Goal: Task Accomplishment & Management: Use online tool/utility

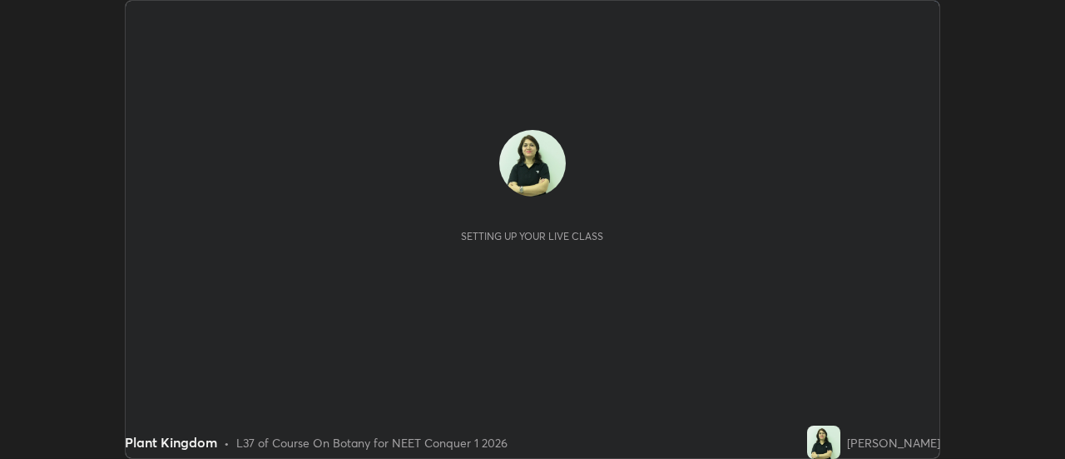
scroll to position [459, 1065]
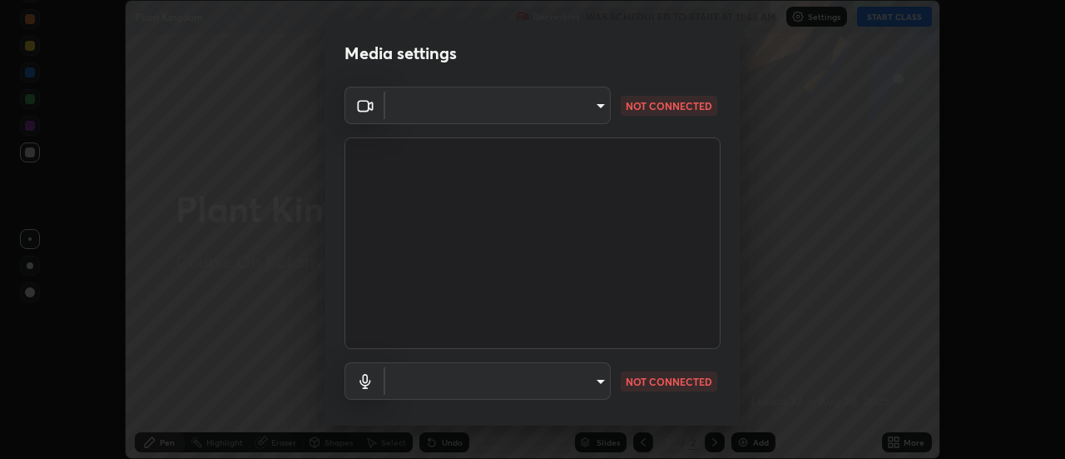
type input "fdf0122543ae5d46c2f8875dbcba14bf7011b669d8ae203f8d69d65b20255b81"
type input "e09ee293b8d7b6399543e153473595aa84b2e46297280bd78a06ea9519f50913"
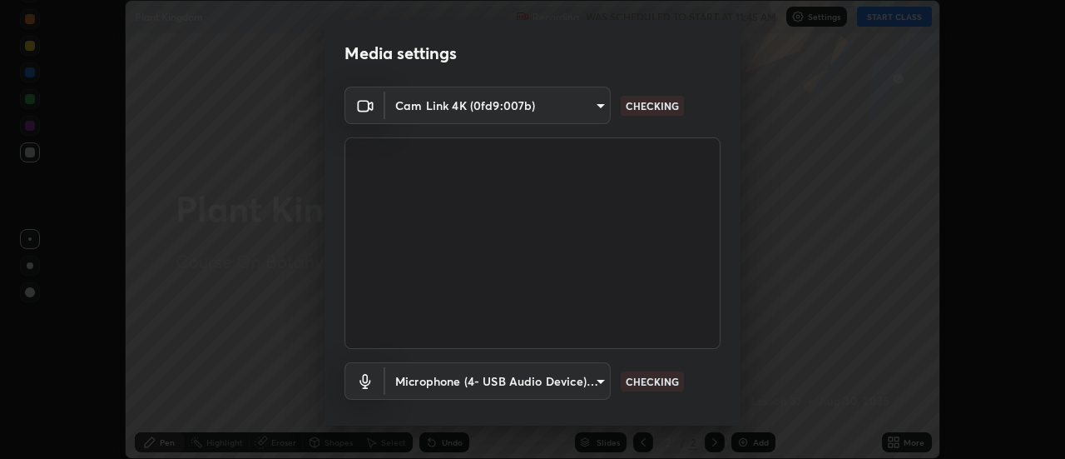
scroll to position [87, 0]
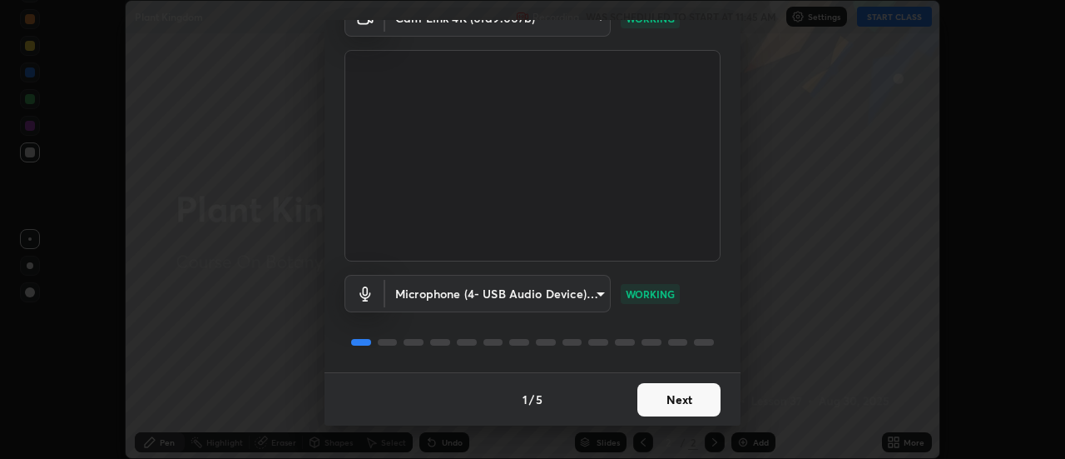
click at [683, 398] on button "Next" at bounding box center [679, 399] width 83 height 33
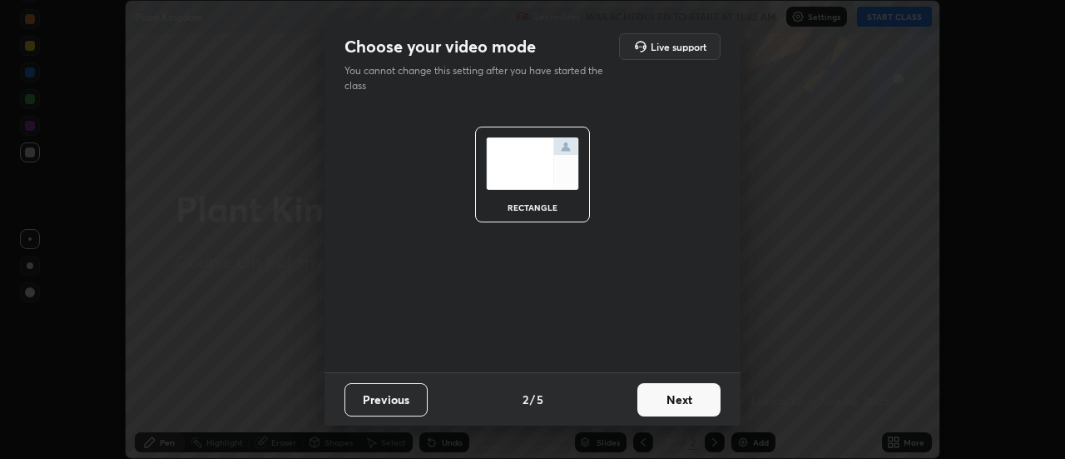
click at [681, 400] on button "Next" at bounding box center [679, 399] width 83 height 33
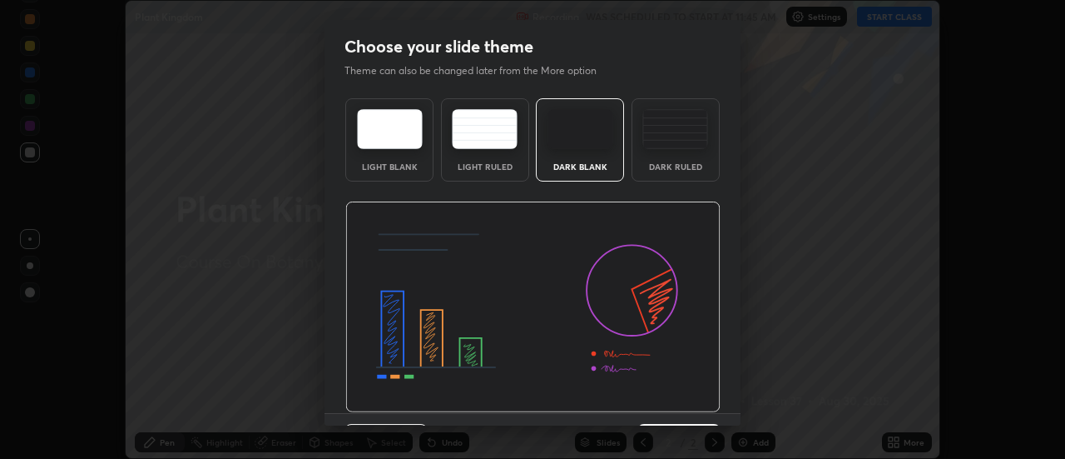
scroll to position [41, 0]
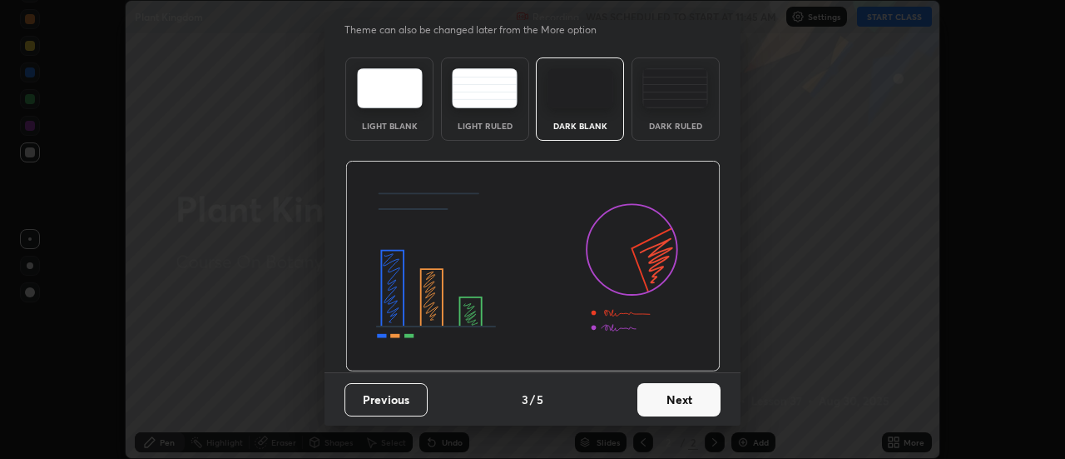
click at [682, 401] on button "Next" at bounding box center [679, 399] width 83 height 33
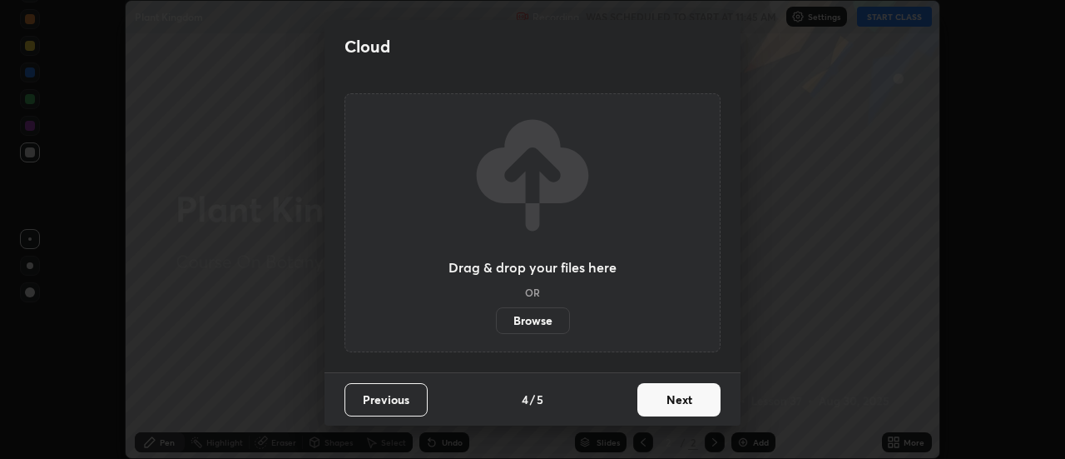
scroll to position [0, 0]
click at [682, 401] on button "Next" at bounding box center [679, 399] width 83 height 33
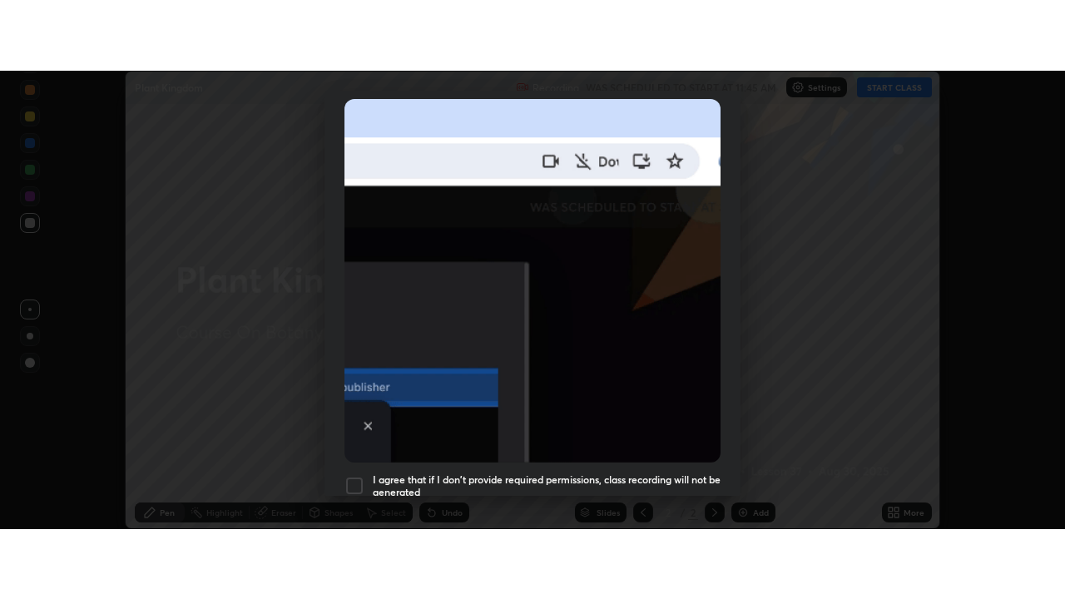
scroll to position [427, 0]
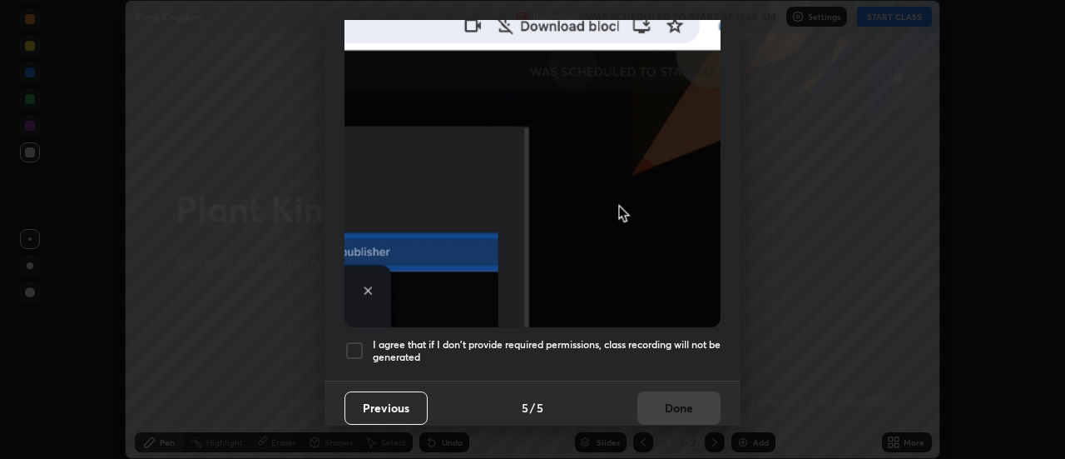
click at [357, 343] on div at bounding box center [355, 350] width 20 height 20
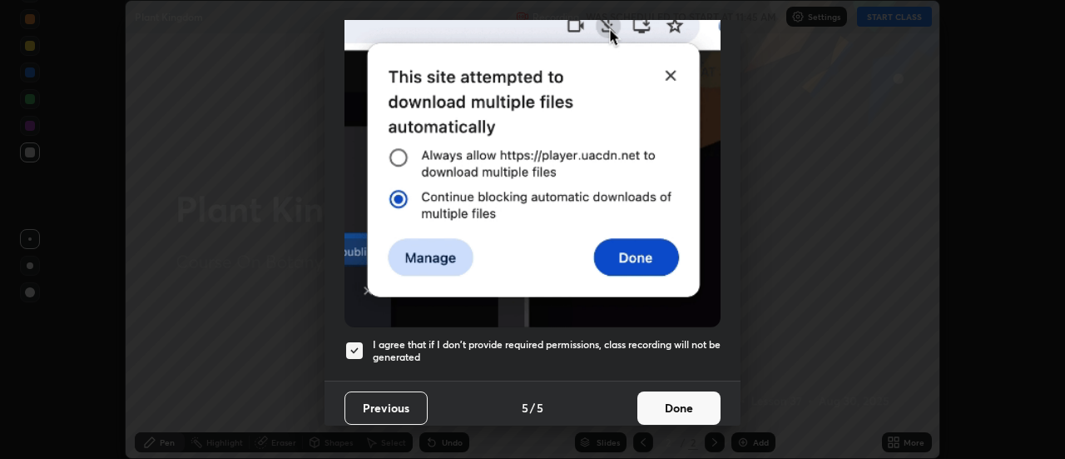
click at [672, 395] on button "Done" at bounding box center [679, 407] width 83 height 33
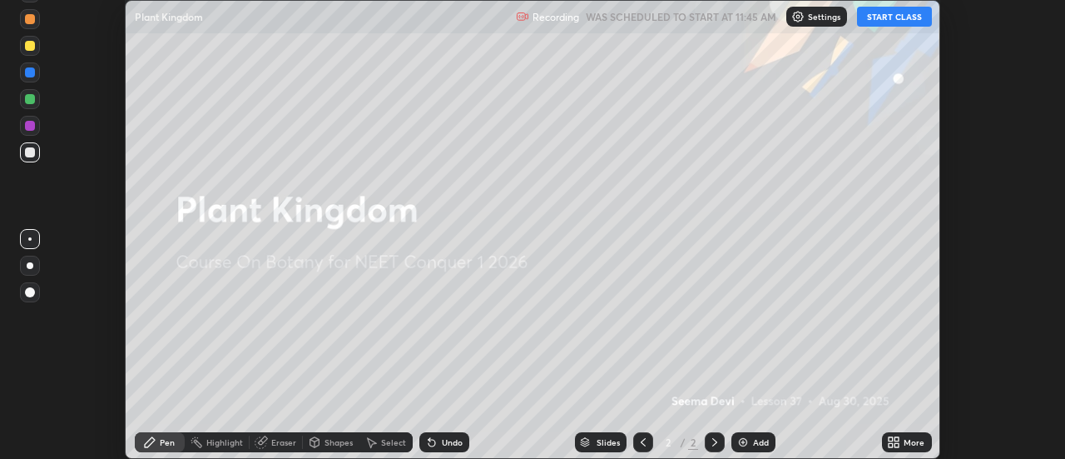
click at [922, 23] on button "START CLASS" at bounding box center [894, 17] width 75 height 20
click at [904, 441] on div "More" at bounding box center [907, 442] width 50 height 20
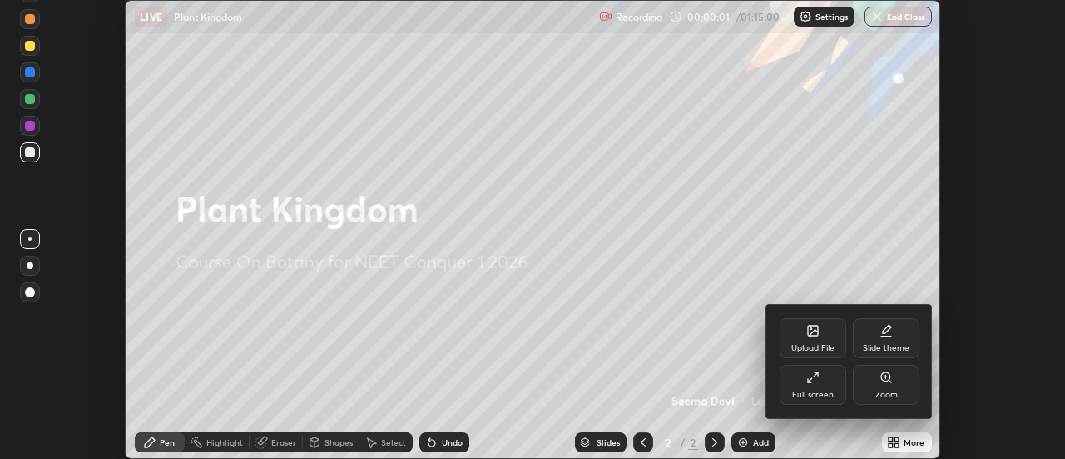
click at [821, 381] on div "Full screen" at bounding box center [813, 385] width 67 height 40
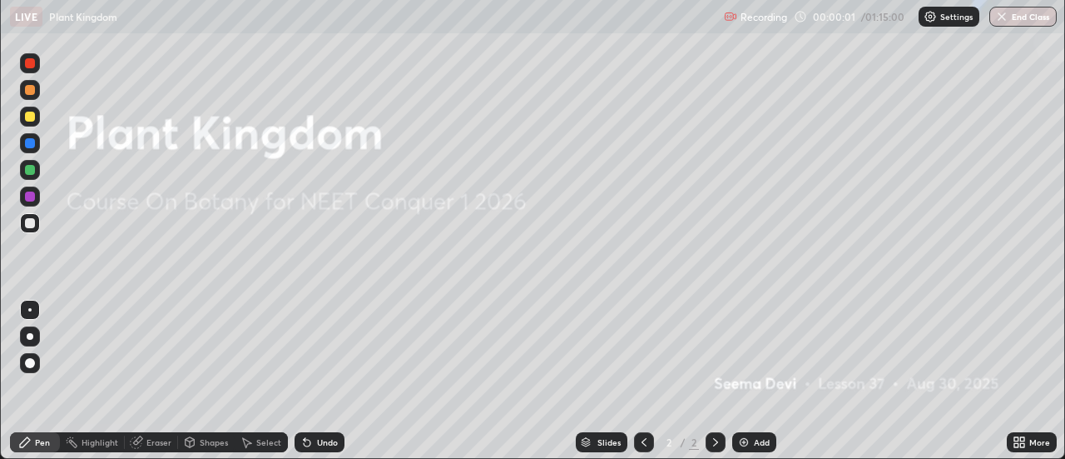
scroll to position [599, 1065]
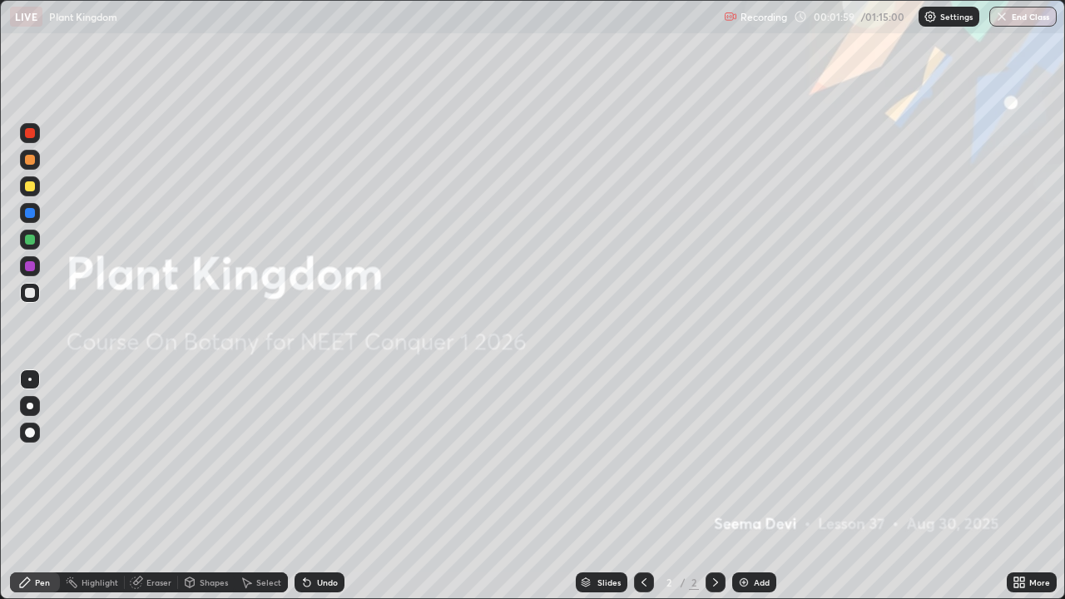
click at [755, 458] on div "Add" at bounding box center [762, 582] width 16 height 8
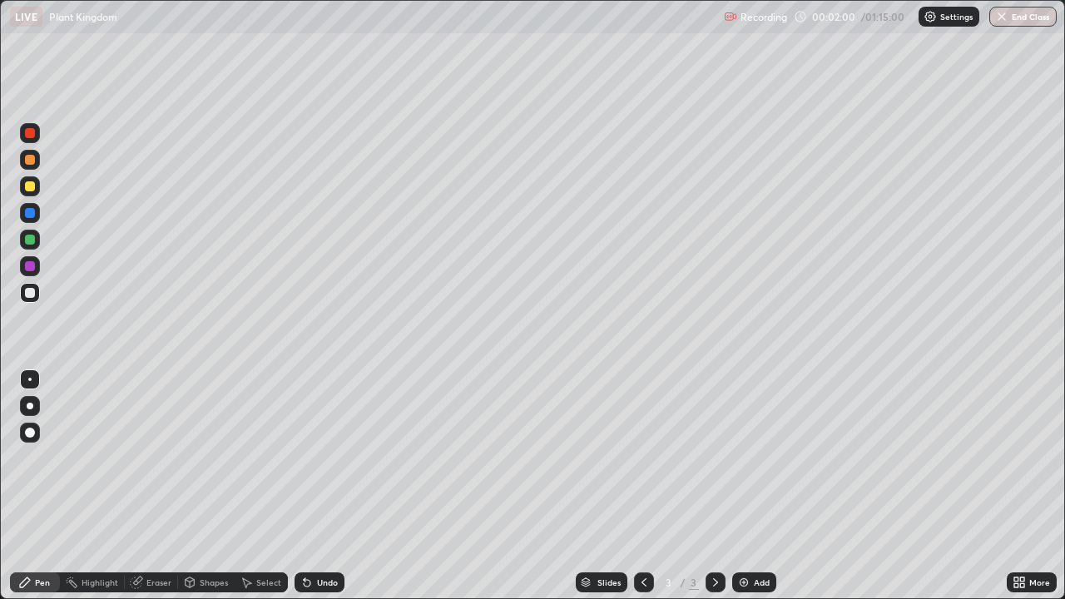
click at [30, 405] on div at bounding box center [30, 406] width 7 height 7
click at [30, 187] on div at bounding box center [30, 186] width 10 height 10
click at [27, 243] on div at bounding box center [30, 240] width 10 height 10
click at [29, 196] on div at bounding box center [30, 186] width 20 height 20
click at [28, 241] on div at bounding box center [30, 240] width 10 height 10
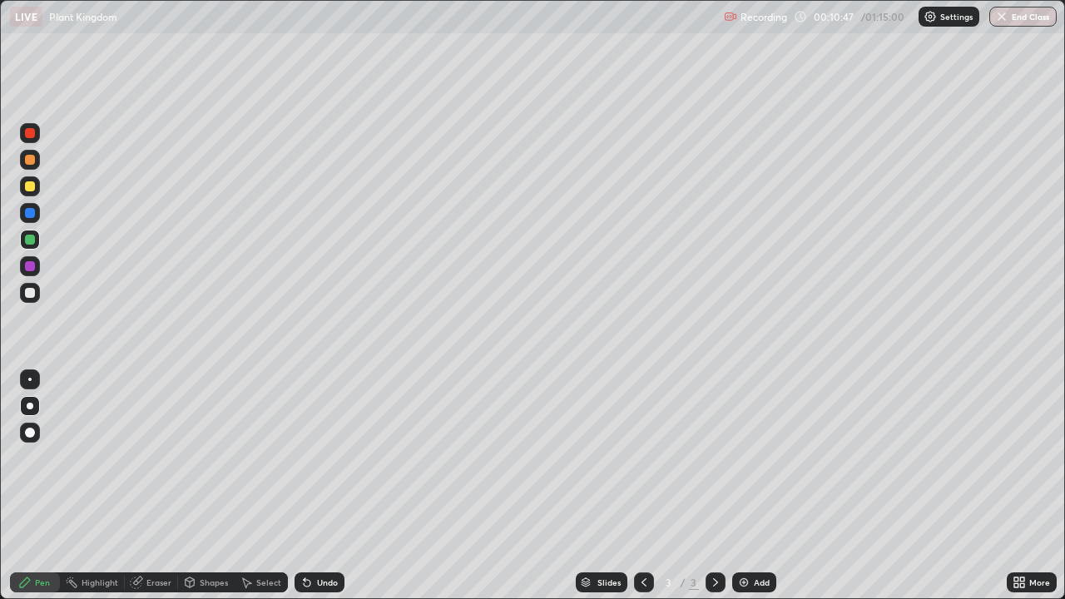
click at [762, 458] on div "Add" at bounding box center [754, 583] width 44 height 20
click at [31, 193] on div at bounding box center [30, 186] width 20 height 20
click at [326, 458] on div "Undo" at bounding box center [327, 582] width 21 height 8
click at [1018, 458] on icon at bounding box center [1017, 580] width 4 height 4
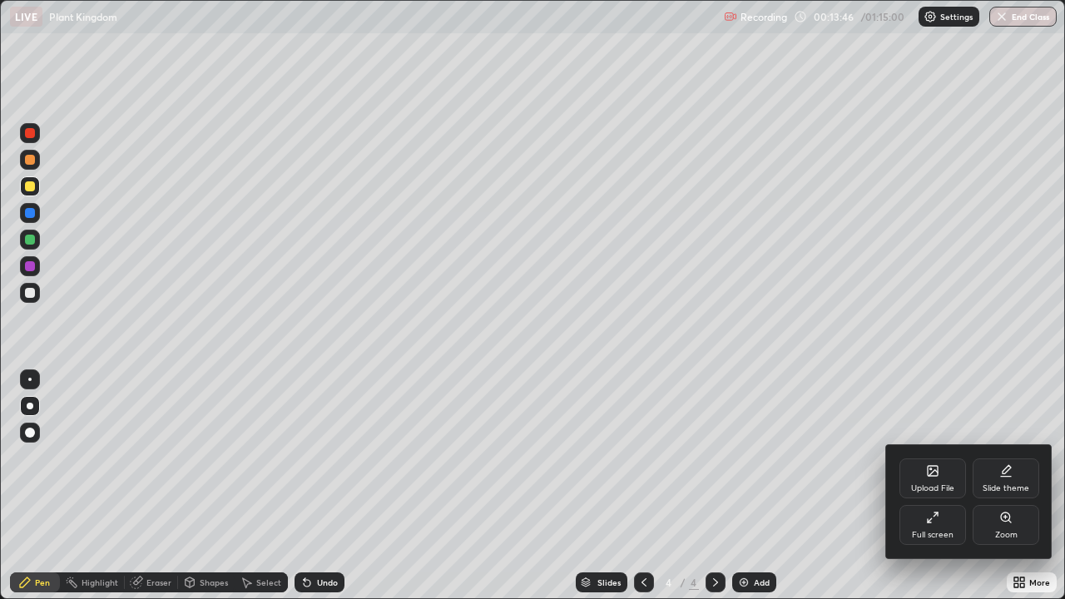
click at [930, 458] on div "Full screen" at bounding box center [933, 525] width 67 height 40
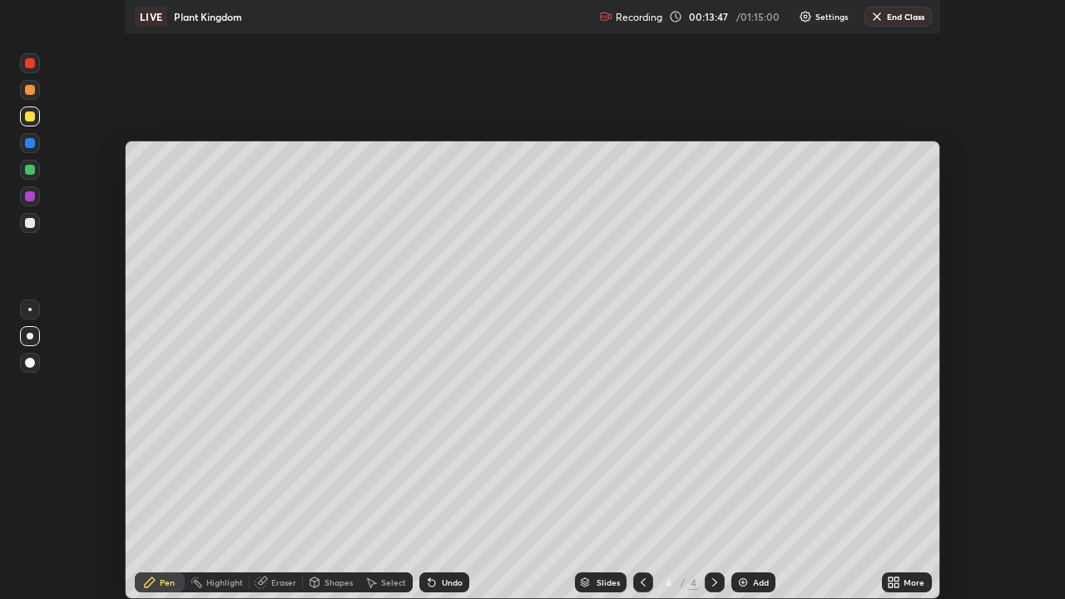
scroll to position [82777, 82171]
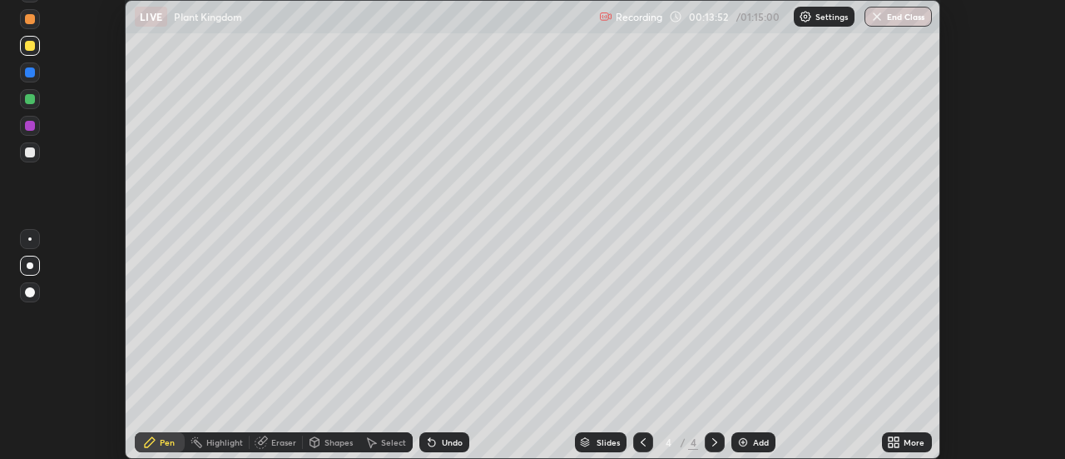
click at [906, 435] on div "More" at bounding box center [907, 442] width 50 height 20
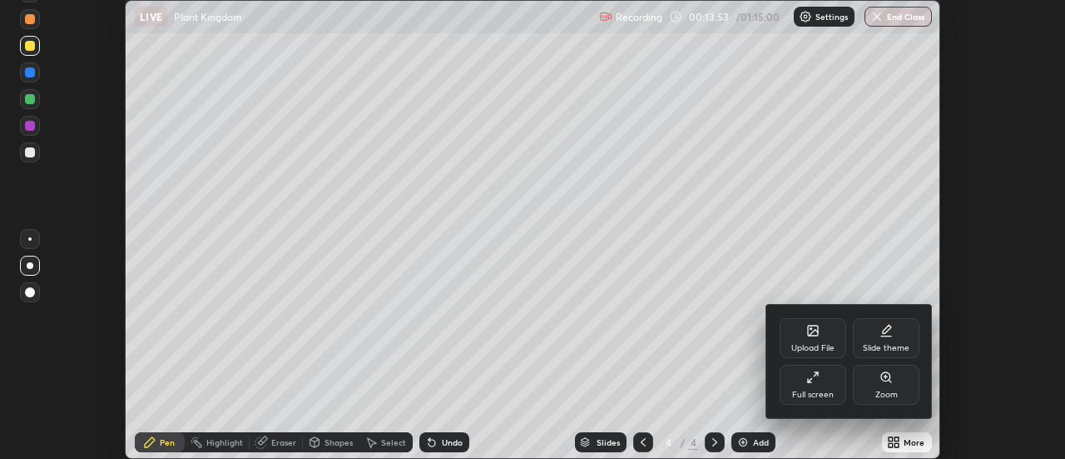
click at [807, 345] on div "Upload File" at bounding box center [813, 348] width 43 height 8
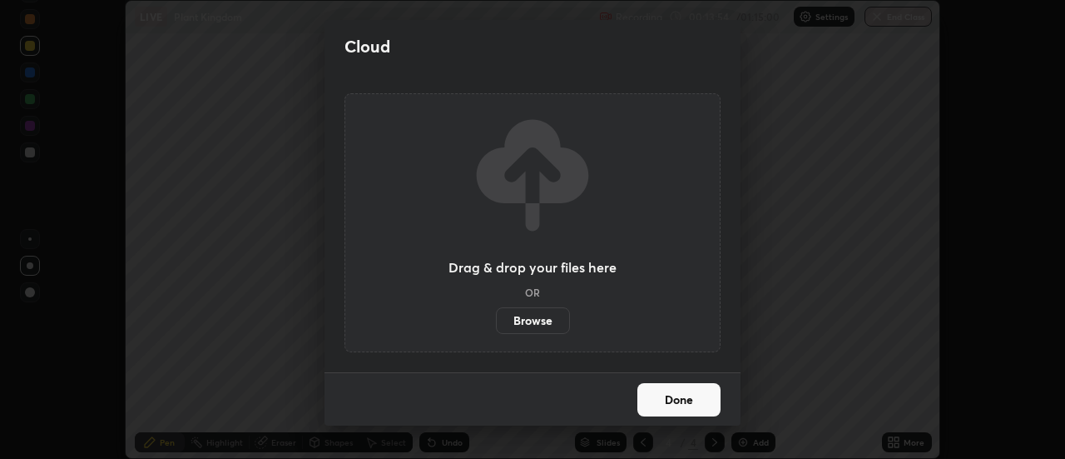
click at [541, 324] on label "Browse" at bounding box center [533, 320] width 74 height 27
click at [496, 324] on input "Browse" at bounding box center [496, 320] width 0 height 27
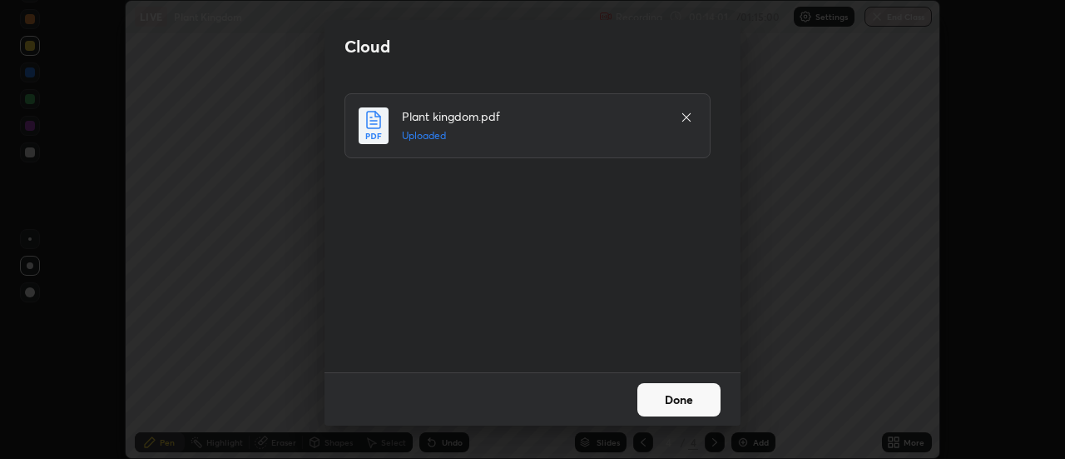
click at [678, 396] on button "Done" at bounding box center [679, 399] width 83 height 33
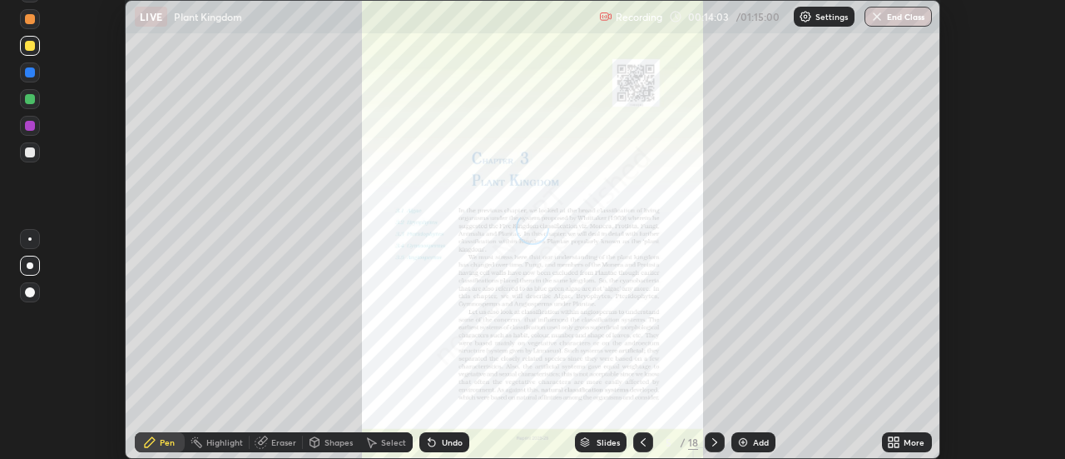
click at [904, 439] on div "More" at bounding box center [907, 442] width 50 height 20
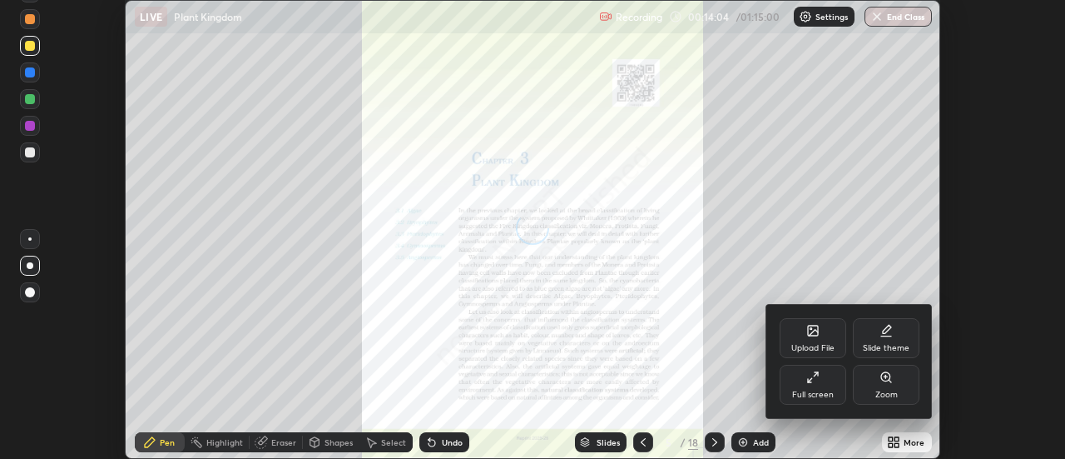
click at [820, 381] on div "Full screen" at bounding box center [813, 385] width 67 height 40
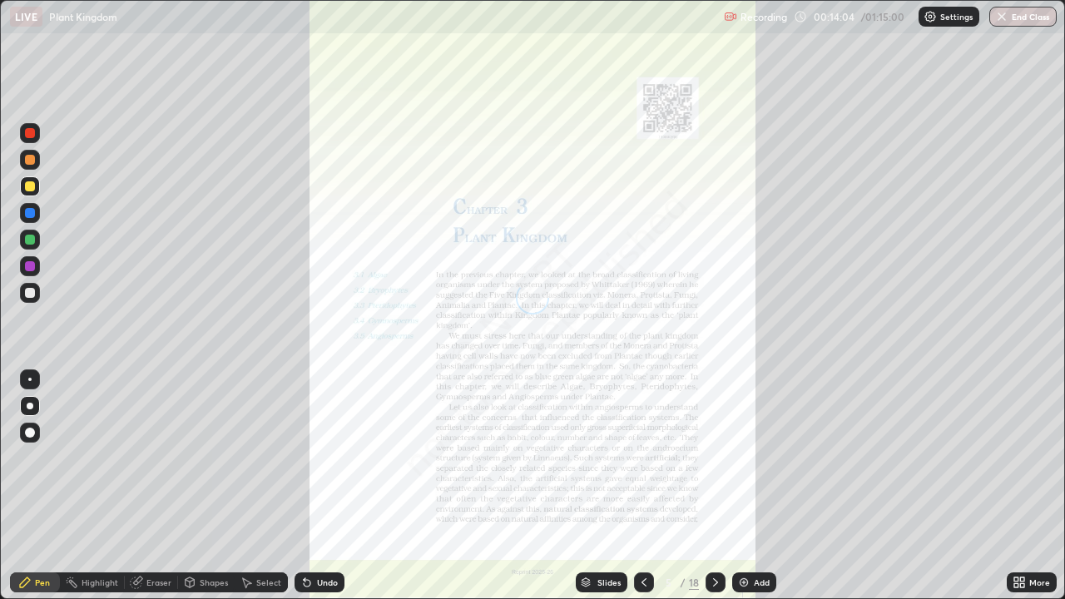
scroll to position [599, 1065]
click at [716, 458] on icon at bounding box center [715, 582] width 13 height 13
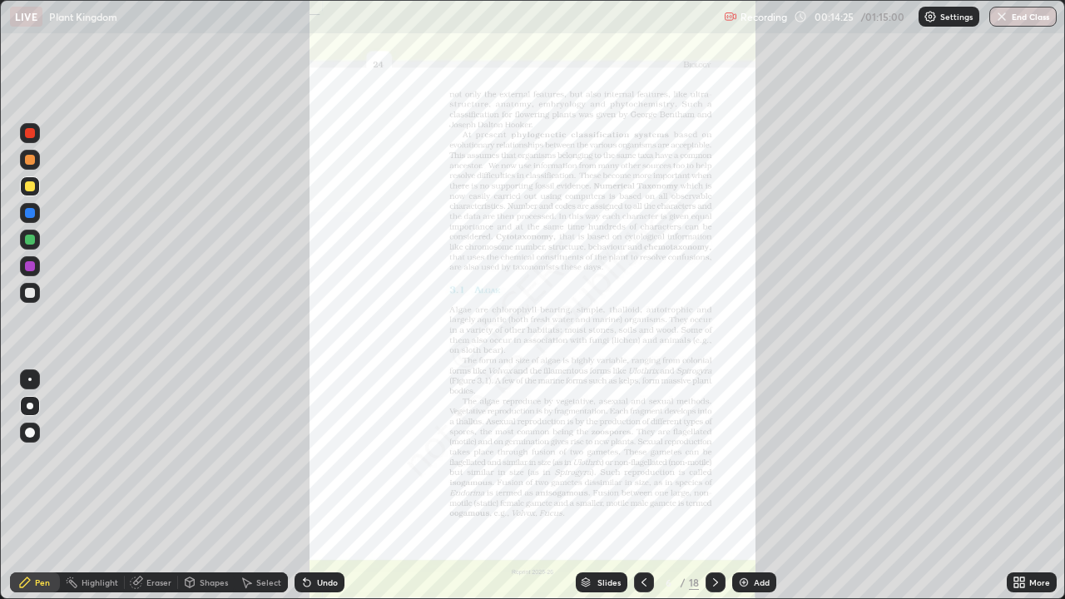
click at [714, 458] on icon at bounding box center [715, 582] width 13 height 13
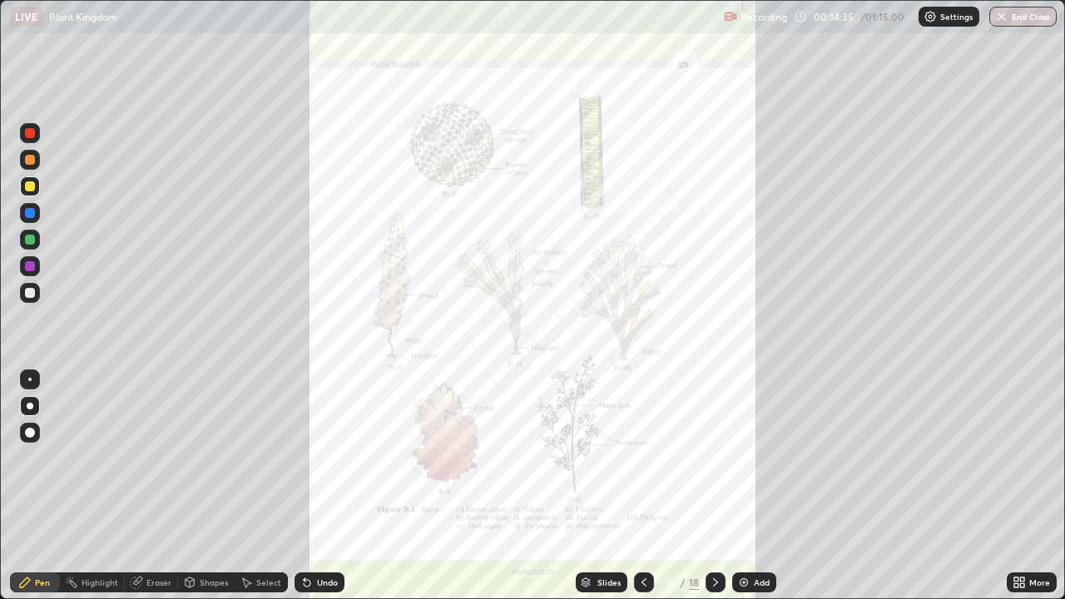
click at [713, 458] on icon at bounding box center [715, 582] width 13 height 13
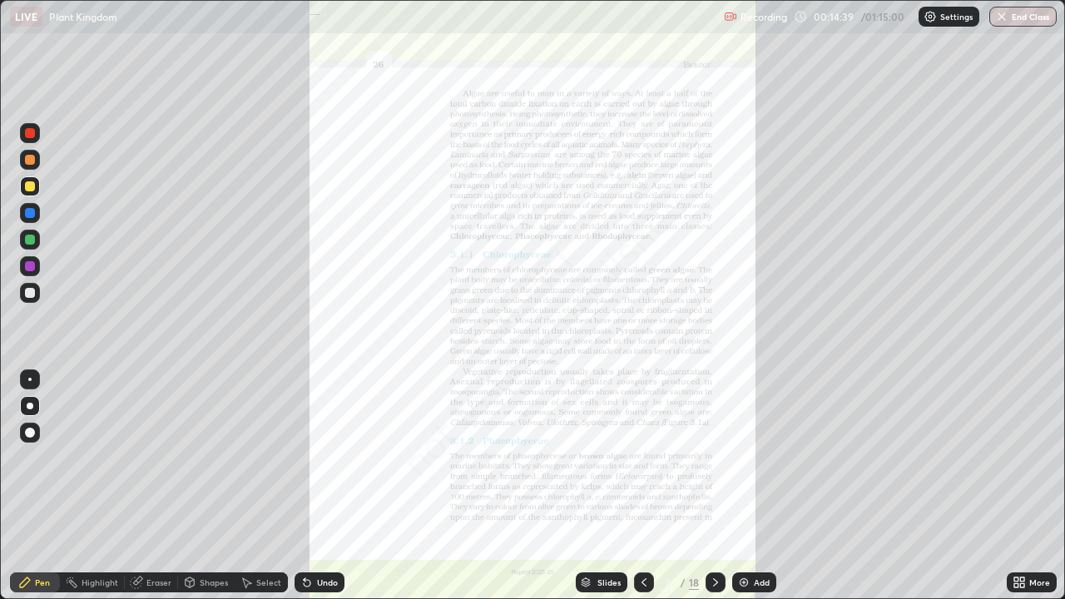
click at [715, 458] on icon at bounding box center [715, 582] width 5 height 8
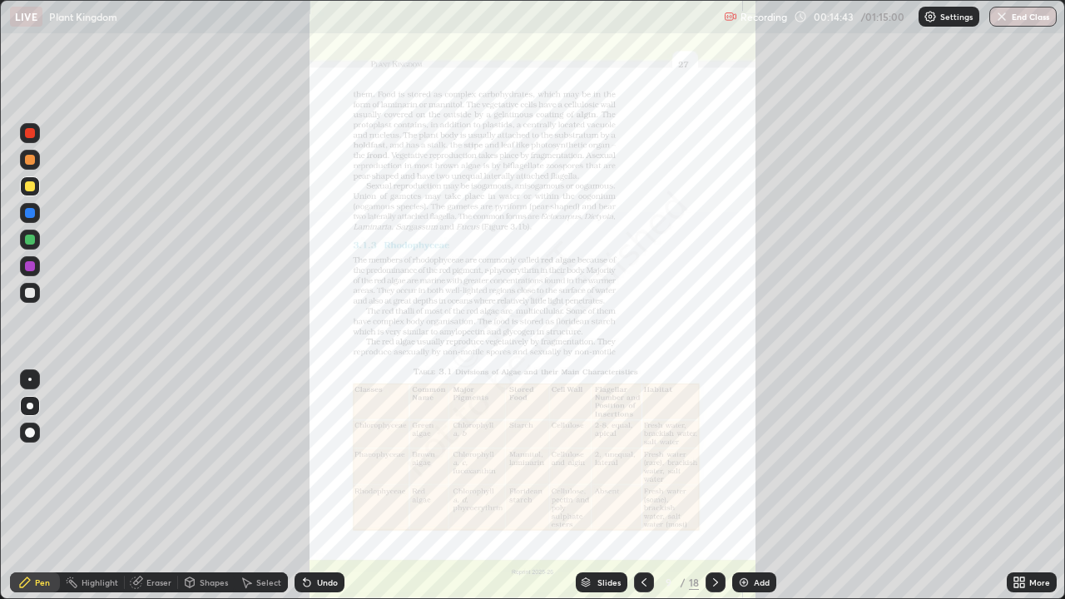
click at [722, 458] on div at bounding box center [716, 583] width 20 height 20
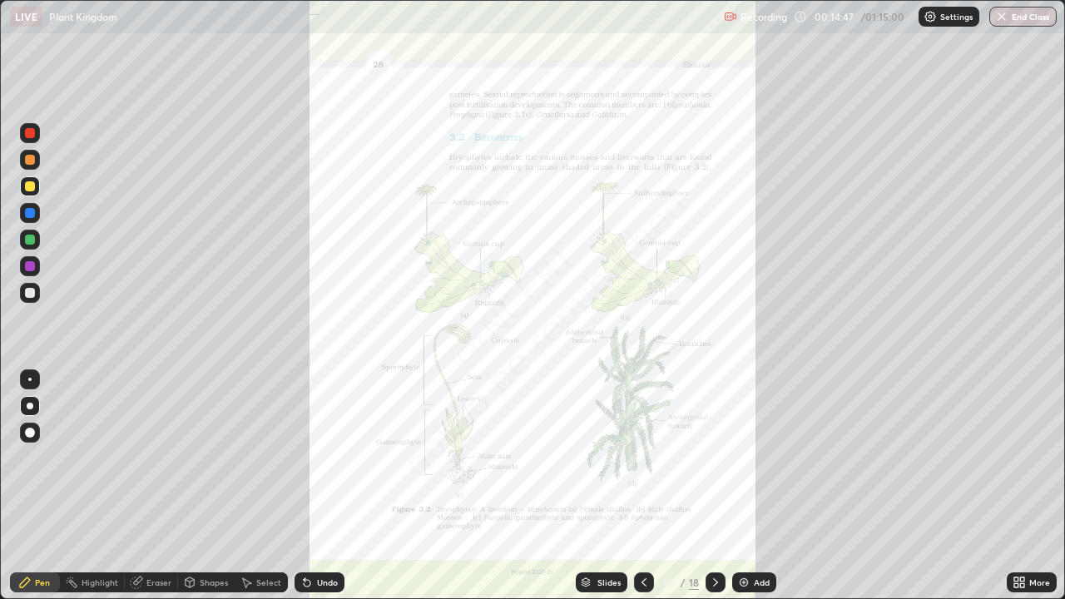
click at [720, 458] on icon at bounding box center [715, 582] width 13 height 13
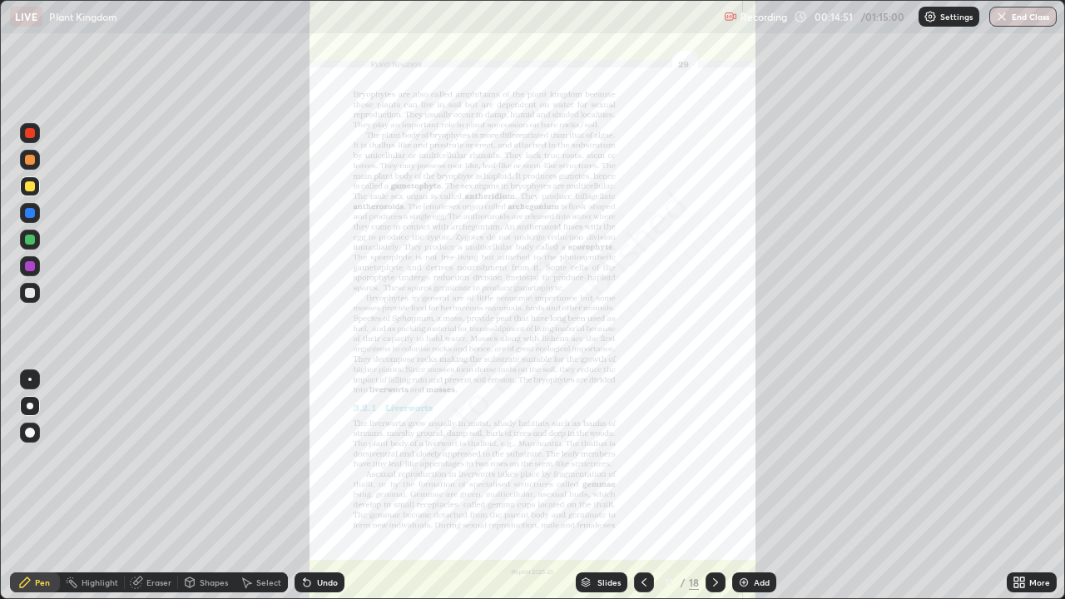
click at [714, 458] on icon at bounding box center [715, 582] width 13 height 13
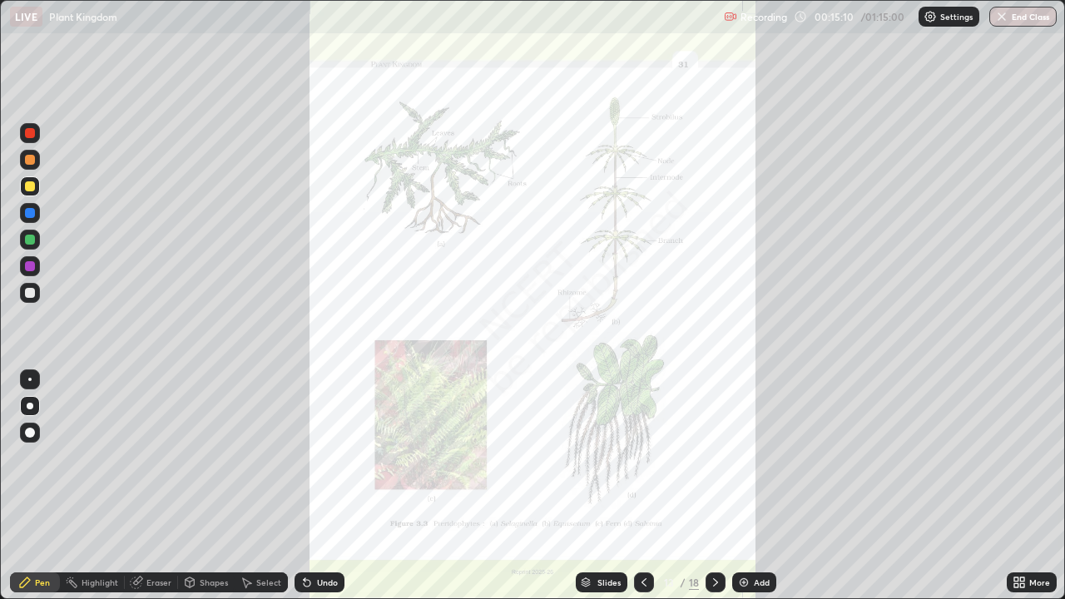
click at [32, 243] on div at bounding box center [30, 240] width 10 height 10
click at [29, 217] on div at bounding box center [30, 213] width 10 height 10
click at [722, 458] on div at bounding box center [716, 583] width 20 height 20
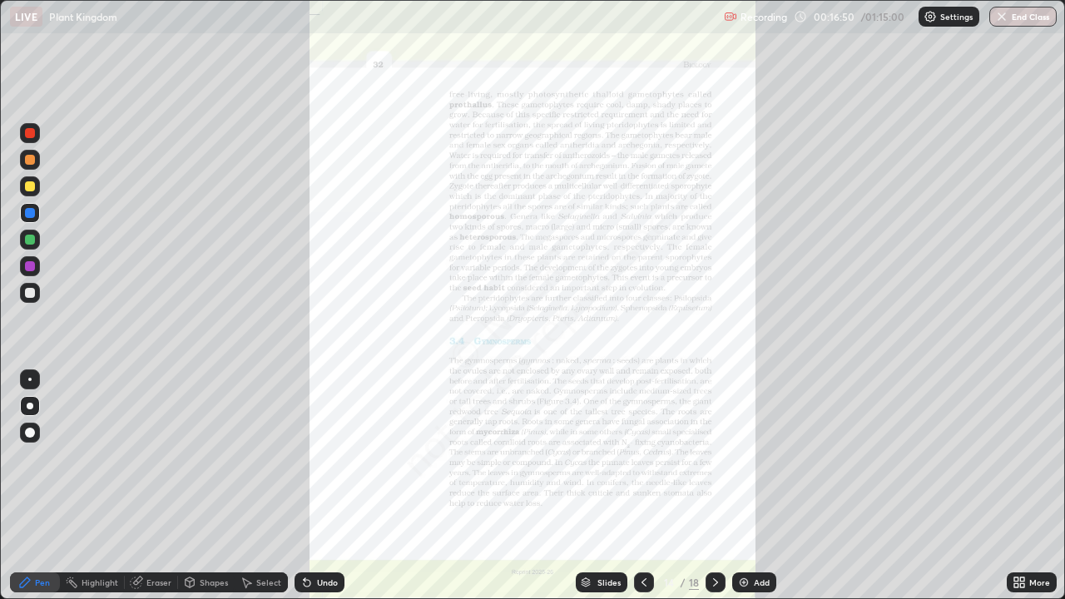
click at [1023, 458] on icon at bounding box center [1022, 580] width 4 height 4
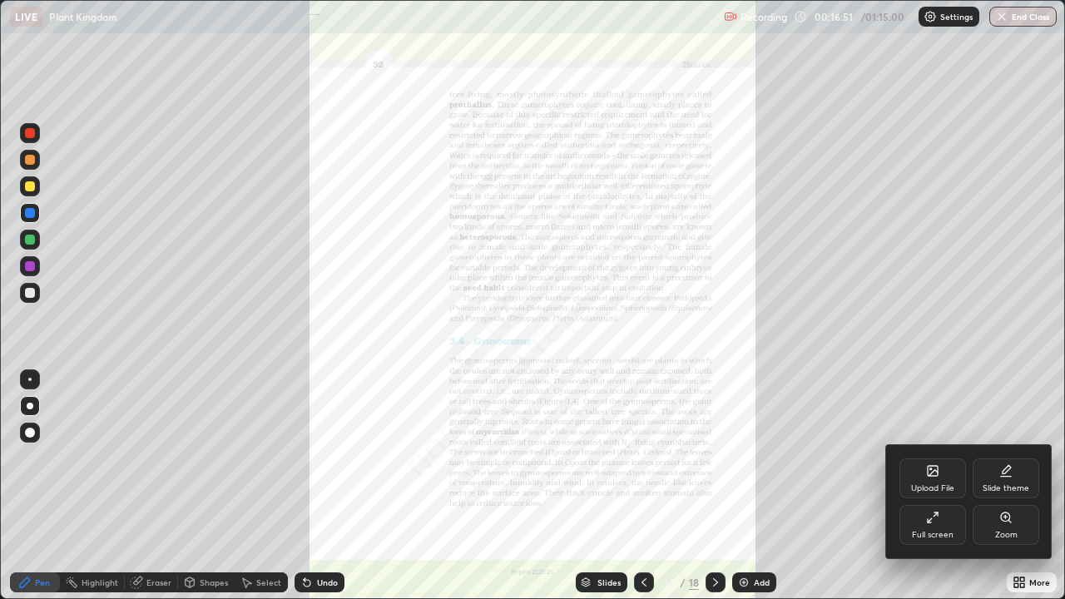
click at [1008, 458] on icon at bounding box center [1005, 517] width 9 height 9
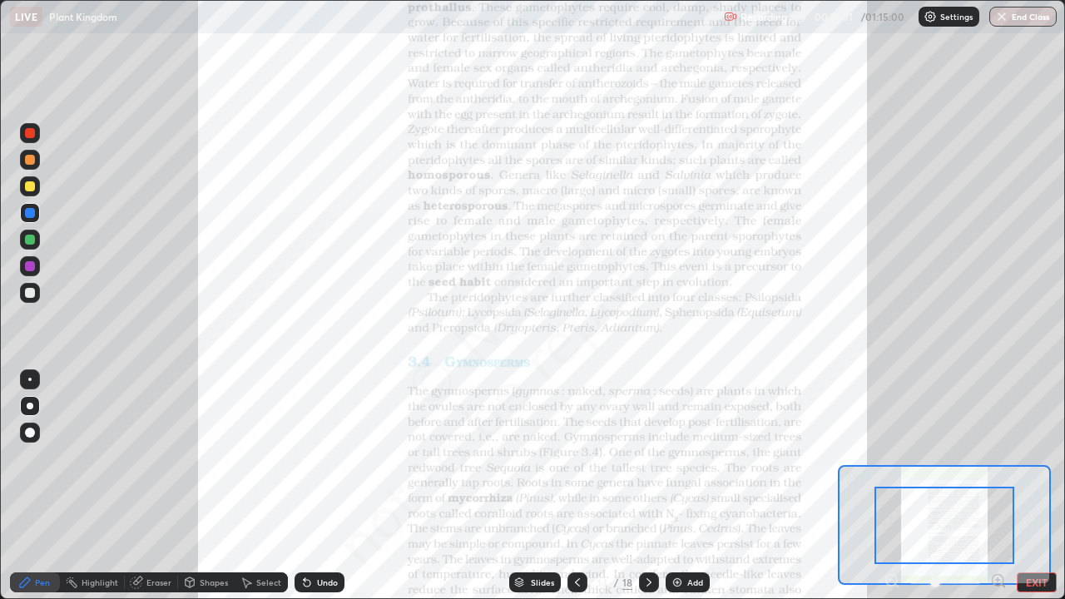
click at [32, 387] on div at bounding box center [30, 380] width 20 height 20
click at [692, 458] on div "Add" at bounding box center [696, 582] width 16 height 8
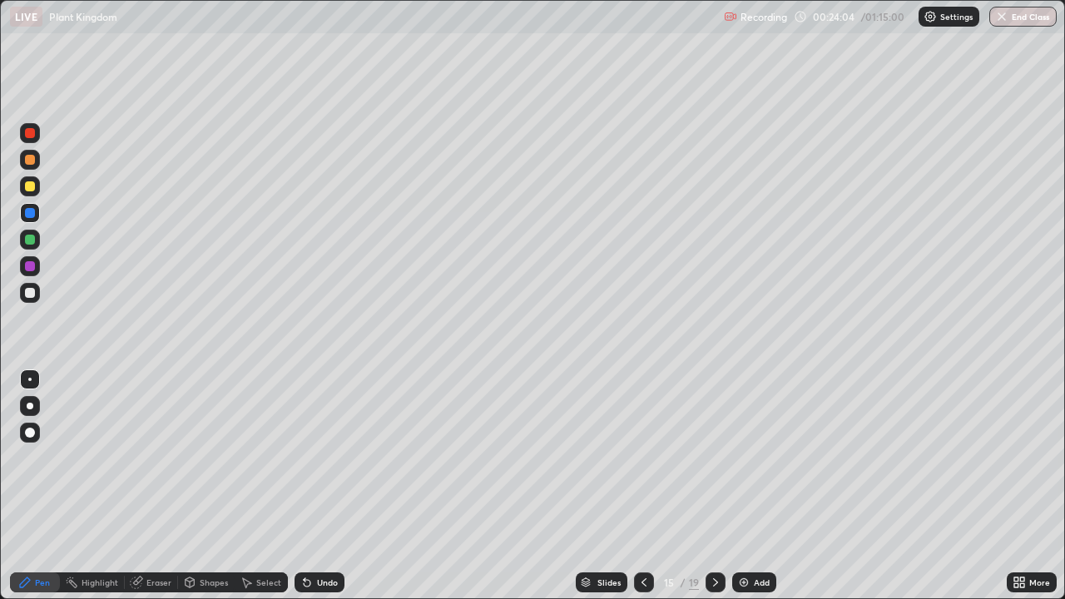
click at [643, 458] on icon at bounding box center [644, 582] width 13 height 13
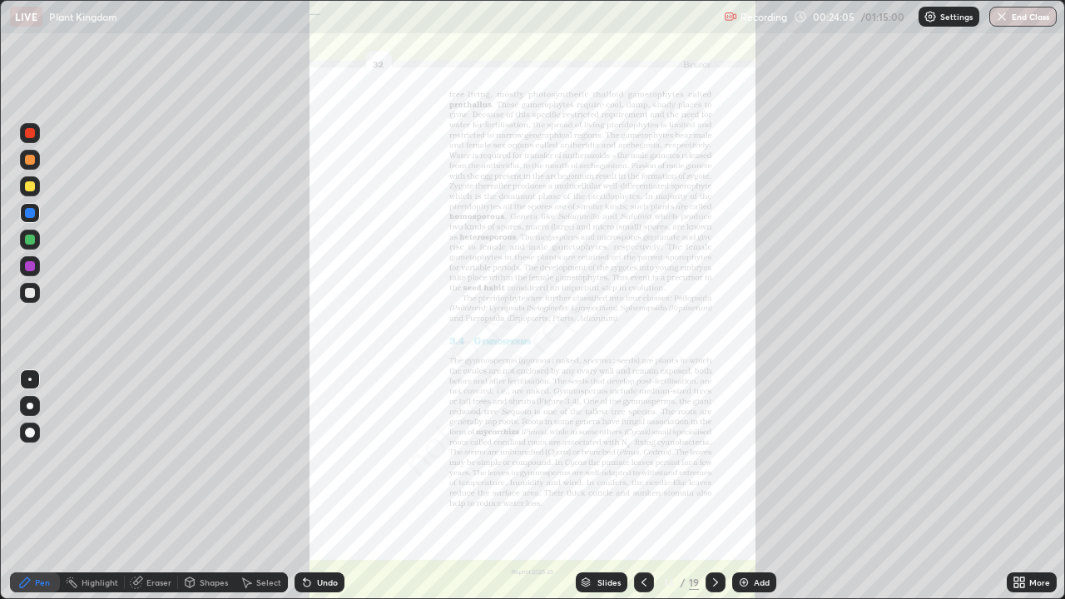
click at [643, 458] on icon at bounding box center [644, 582] width 13 height 13
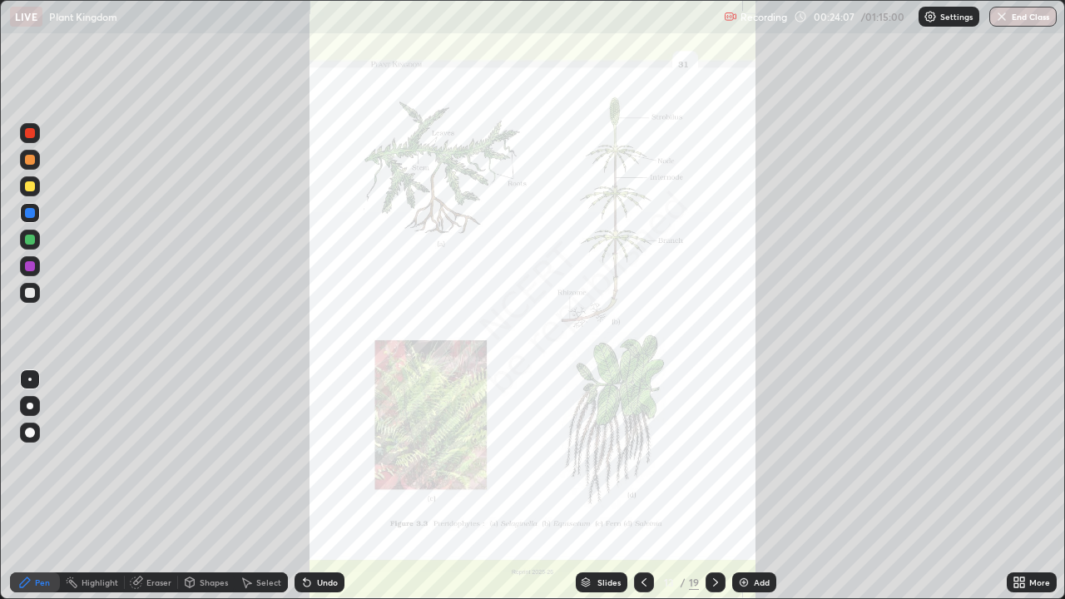
click at [721, 458] on div at bounding box center [716, 583] width 20 height 20
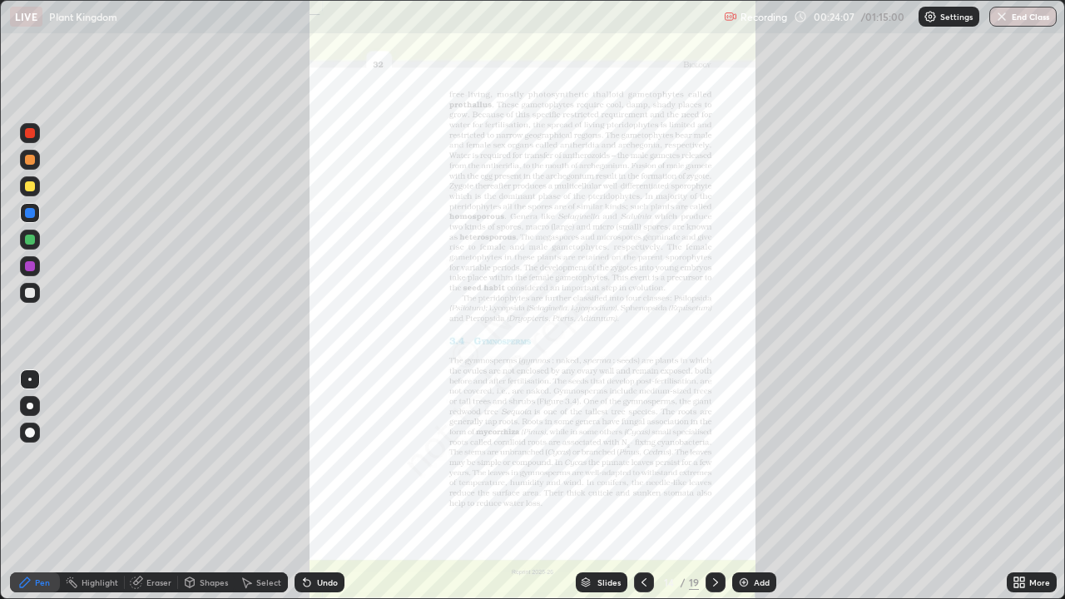
click at [714, 458] on icon at bounding box center [715, 582] width 13 height 13
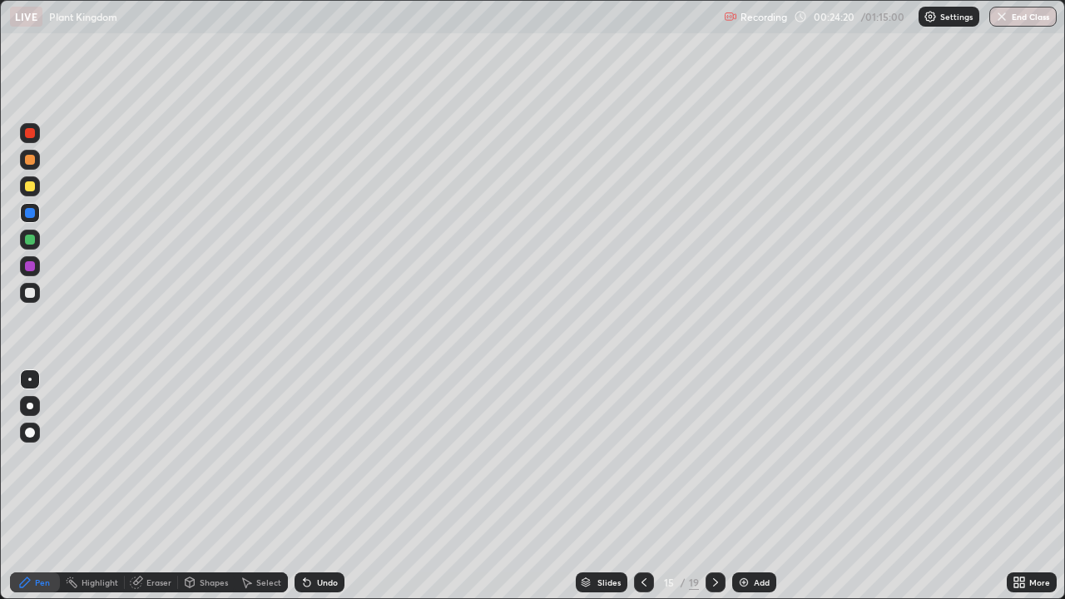
click at [32, 215] on div at bounding box center [30, 213] width 10 height 10
click at [324, 458] on div "Undo" at bounding box center [327, 582] width 21 height 8
click at [320, 458] on div "Undo" at bounding box center [327, 582] width 21 height 8
click at [32, 187] on div at bounding box center [30, 186] width 10 height 10
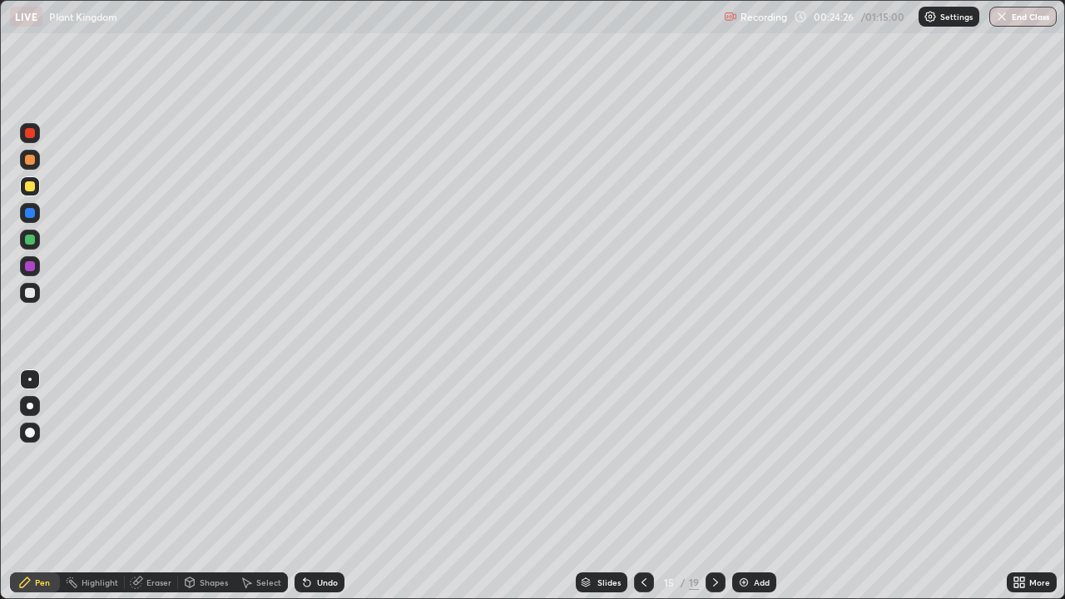
click at [30, 406] on div at bounding box center [30, 406] width 7 height 7
click at [327, 458] on div "Undo" at bounding box center [327, 582] width 21 height 8
click at [326, 458] on div "Undo" at bounding box center [327, 582] width 21 height 8
click at [165, 458] on div "Eraser" at bounding box center [158, 582] width 25 height 8
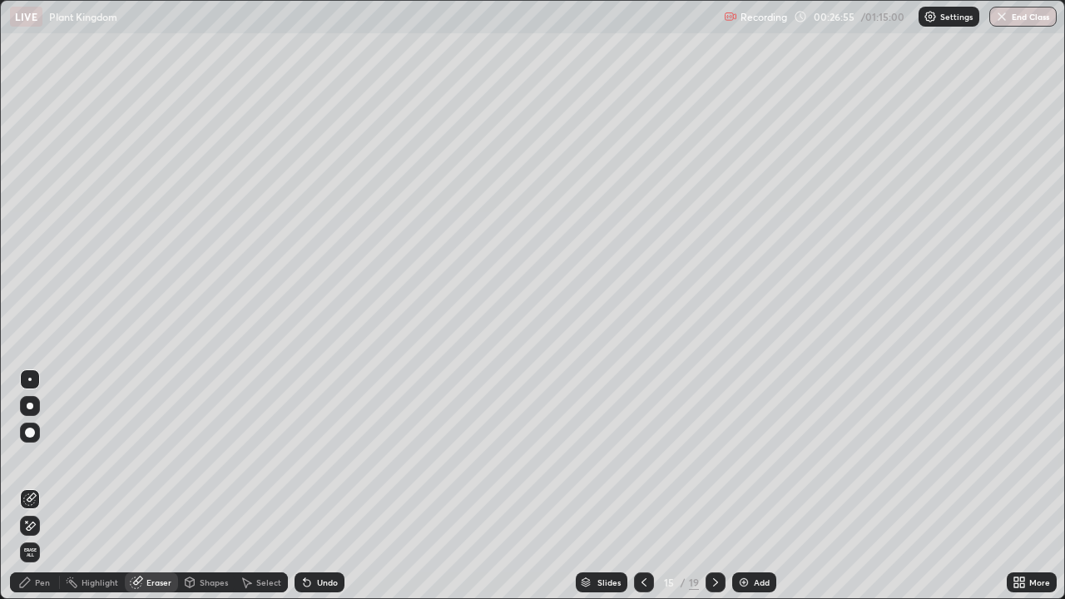
click at [42, 458] on div "Pen" at bounding box center [35, 583] width 50 height 20
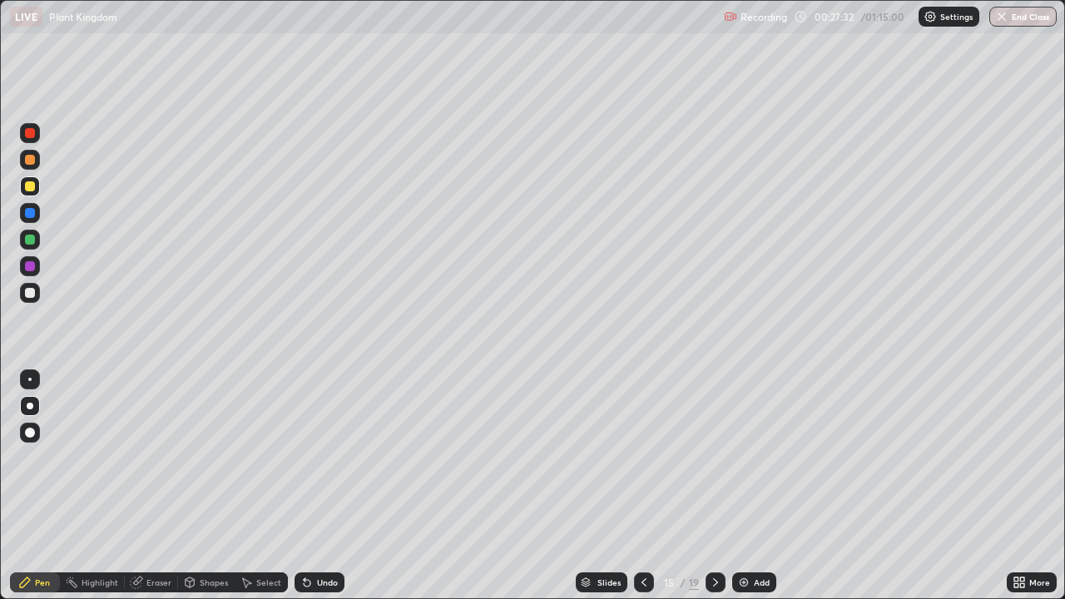
click at [32, 297] on div at bounding box center [30, 293] width 10 height 10
click at [608, 458] on div "Slides" at bounding box center [609, 582] width 23 height 8
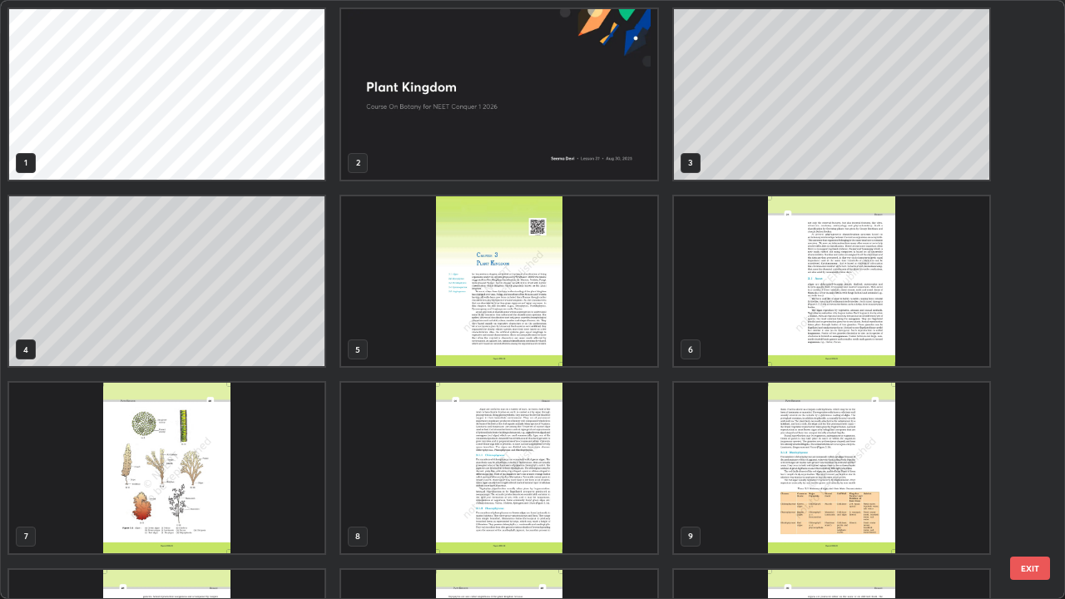
scroll to position [593, 1055]
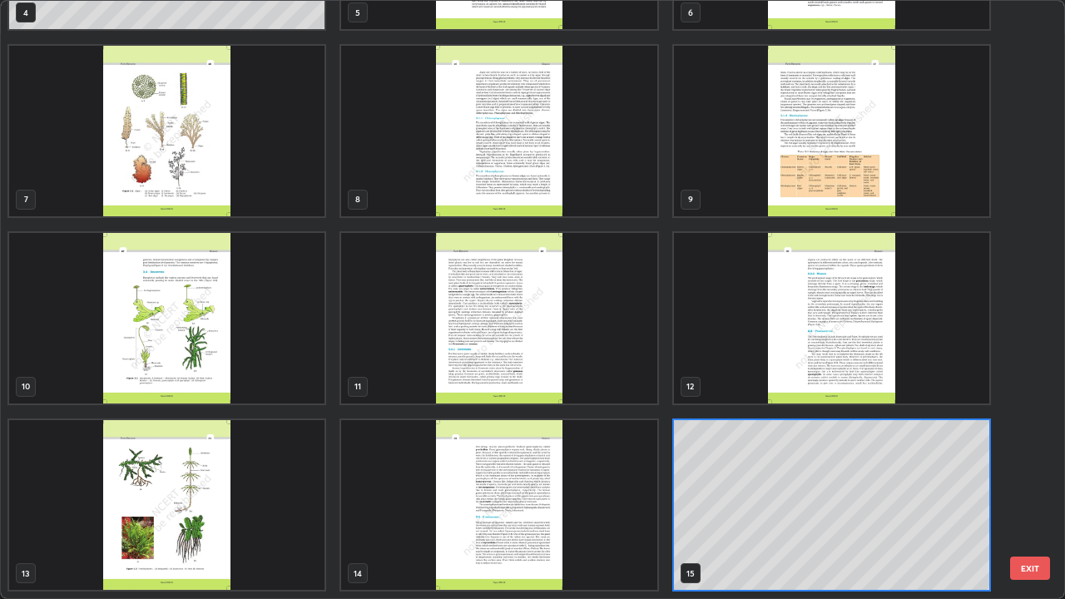
click at [847, 382] on img "grid" at bounding box center [831, 318] width 315 height 171
click at [847, 380] on img "grid" at bounding box center [831, 318] width 315 height 171
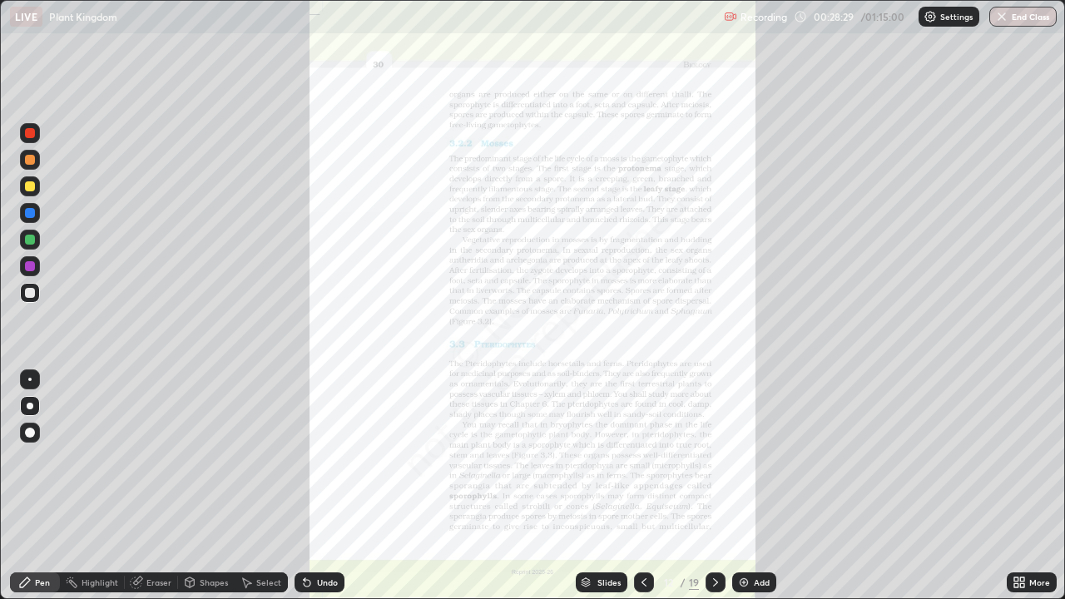
click at [722, 458] on div at bounding box center [716, 583] width 20 height 20
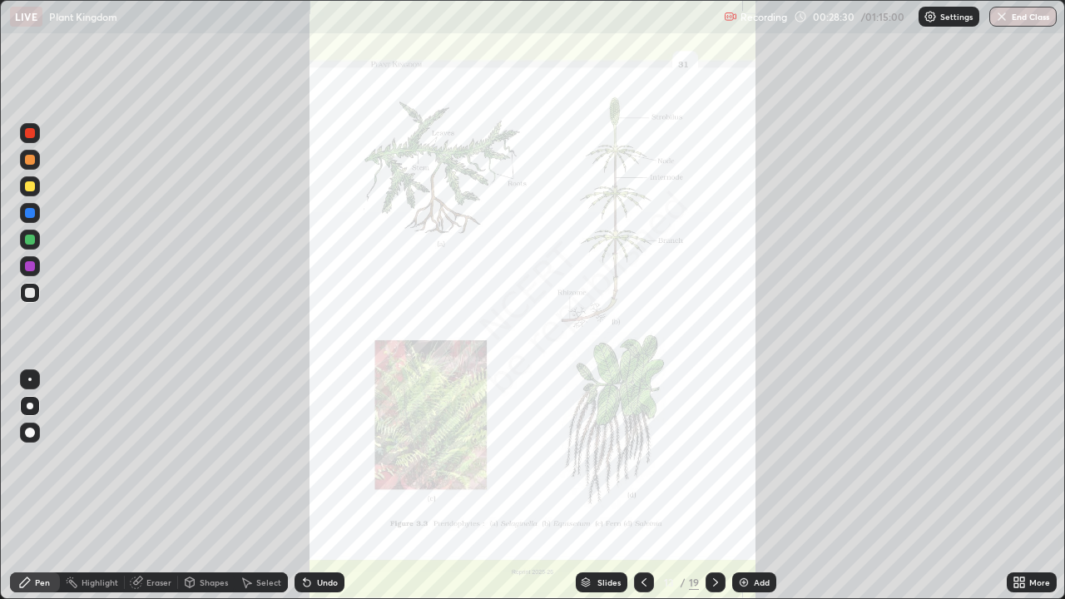
click at [715, 458] on icon at bounding box center [715, 582] width 5 height 8
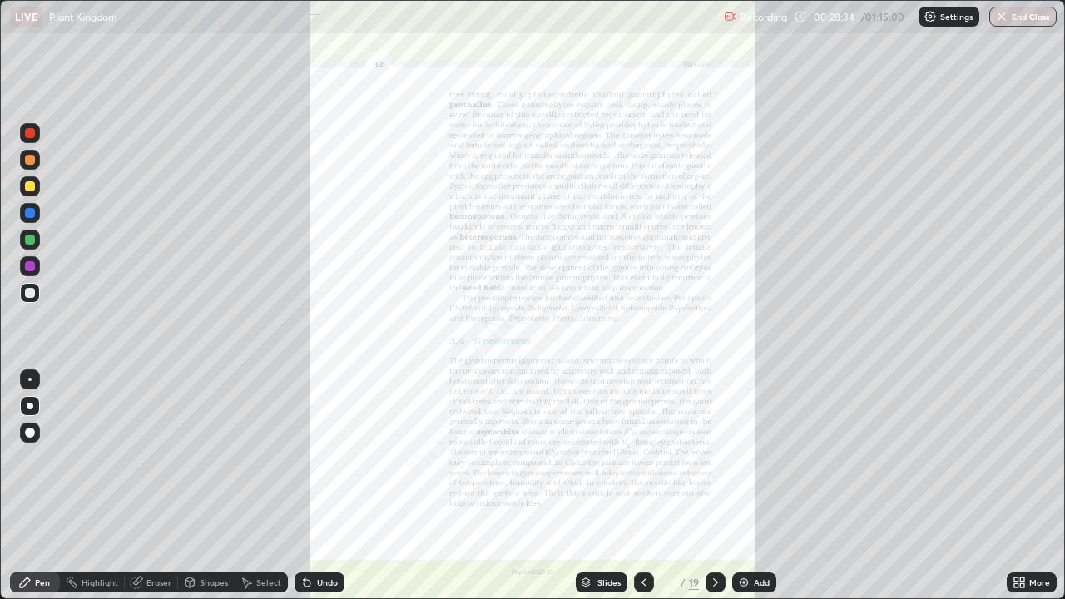
click at [643, 458] on icon at bounding box center [644, 582] width 13 height 13
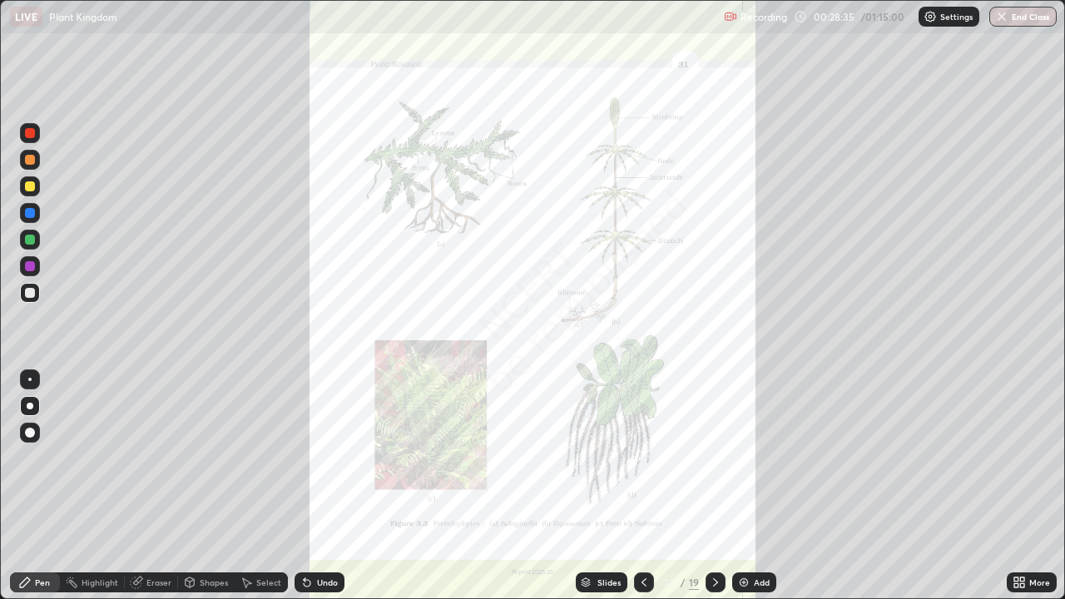
click at [757, 458] on div "Add" at bounding box center [762, 582] width 16 height 8
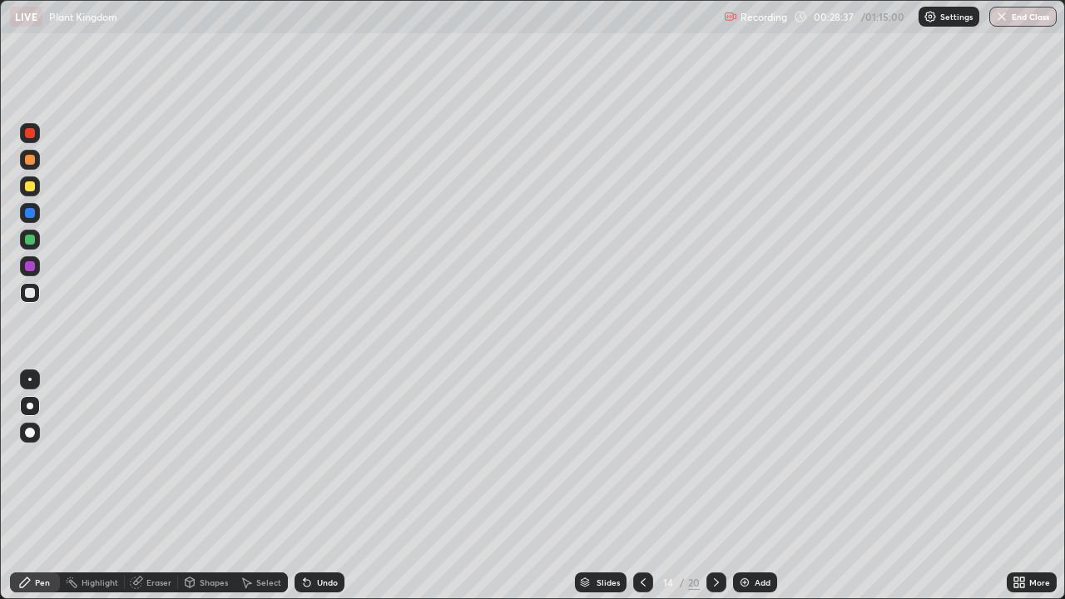
click at [642, 458] on icon at bounding box center [643, 582] width 13 height 13
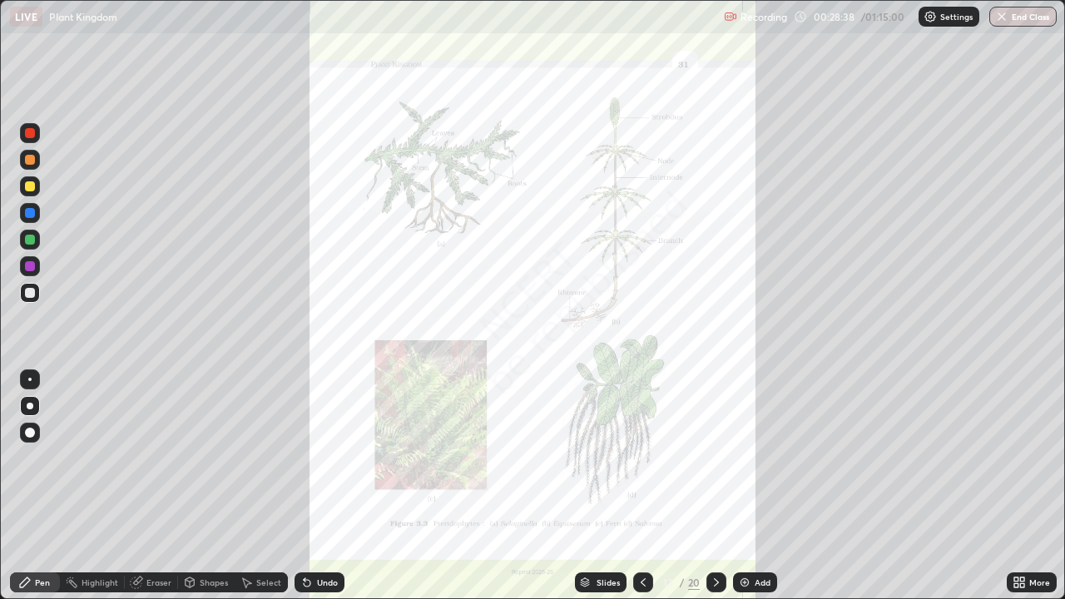
click at [642, 458] on icon at bounding box center [643, 582] width 13 height 13
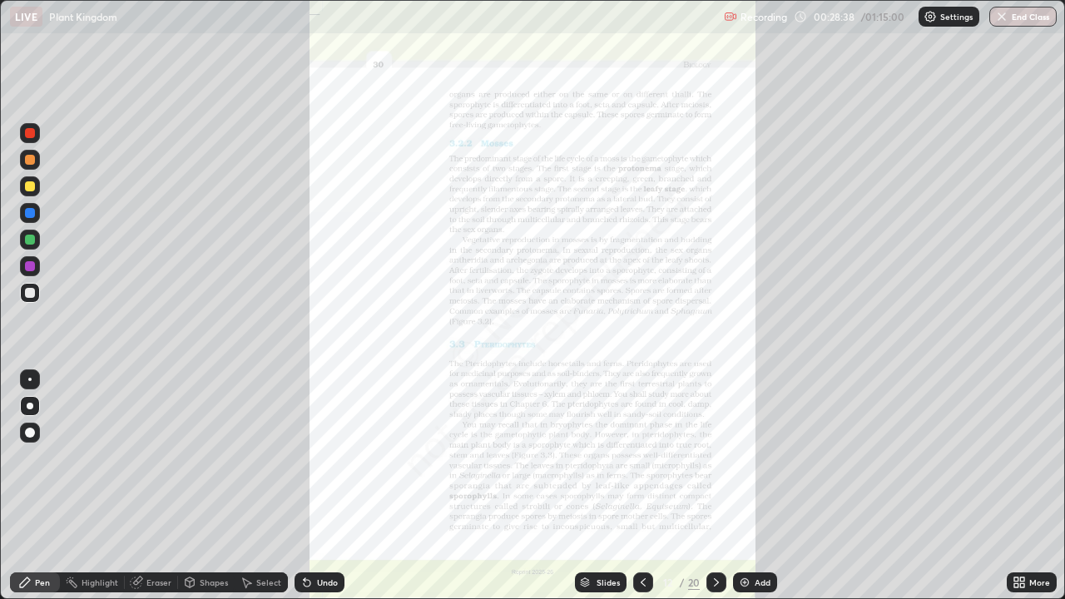
click at [643, 458] on icon at bounding box center [643, 582] width 13 height 13
click at [644, 458] on div at bounding box center [643, 583] width 20 height 20
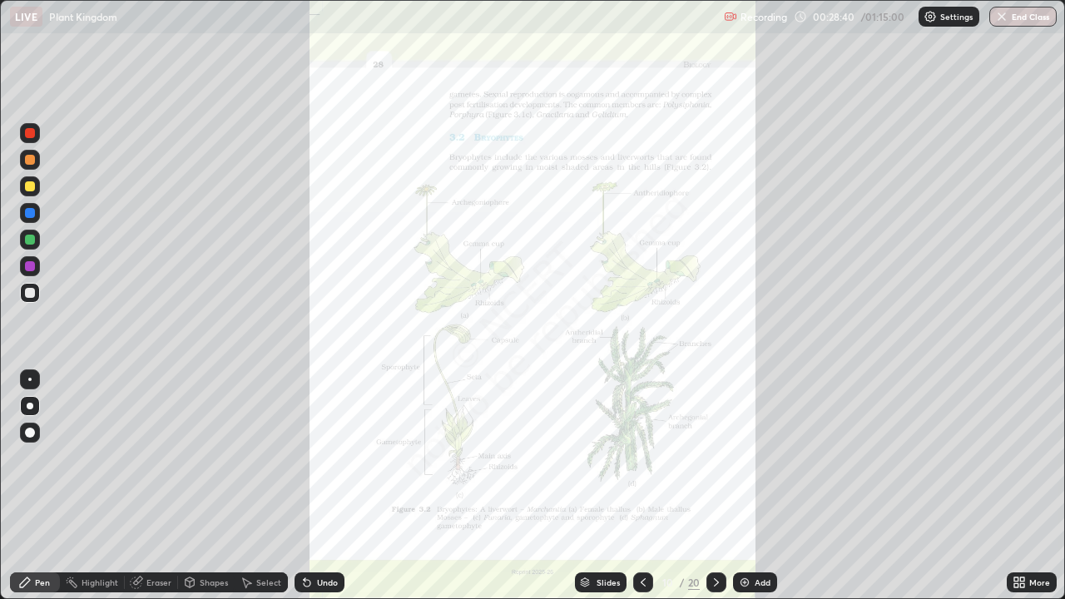
click at [645, 458] on div at bounding box center [643, 583] width 20 height 20
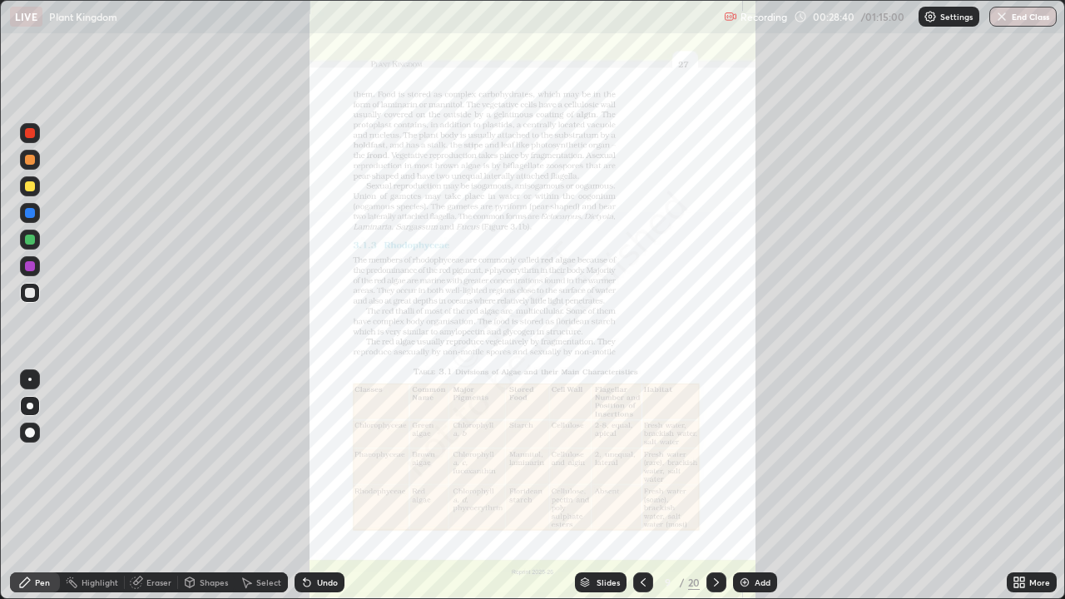
click at [762, 458] on div "Add" at bounding box center [763, 582] width 16 height 8
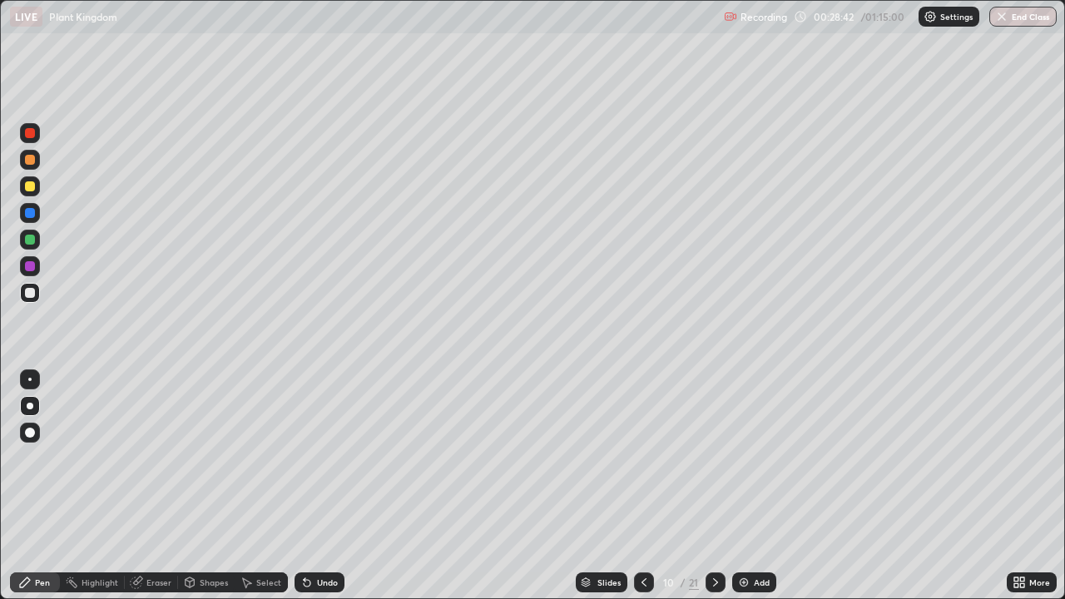
click at [662, 458] on div "10" at bounding box center [669, 583] width 17 height 10
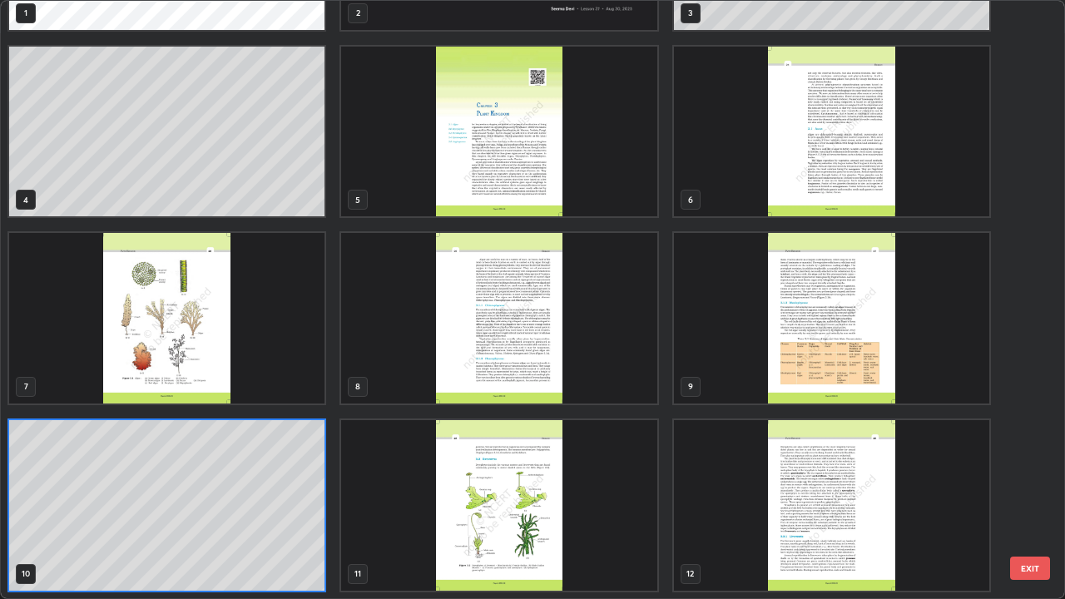
click at [656, 458] on img "grid" at bounding box center [498, 505] width 315 height 171
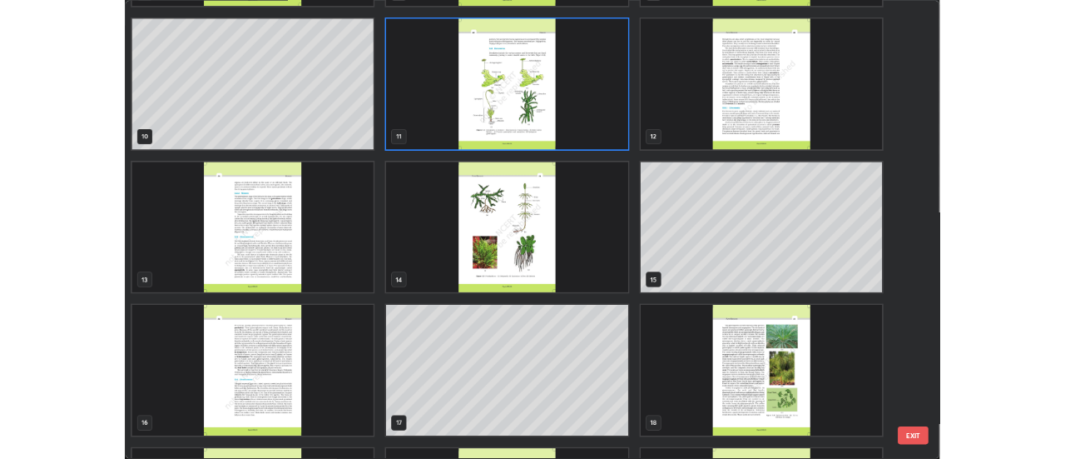
scroll to position [551, 0]
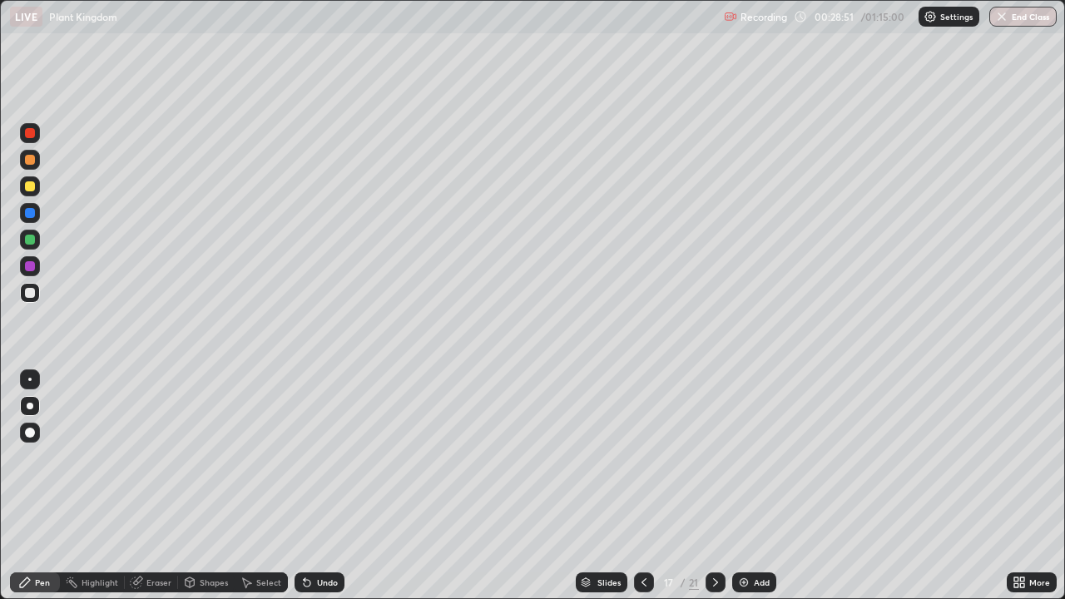
click at [756, 458] on div "Add" at bounding box center [762, 582] width 16 height 8
click at [37, 191] on div at bounding box center [30, 186] width 20 height 20
click at [330, 458] on div "Undo" at bounding box center [327, 582] width 21 height 8
click at [754, 458] on div "Add" at bounding box center [762, 582] width 16 height 8
click at [29, 239] on div at bounding box center [30, 240] width 10 height 10
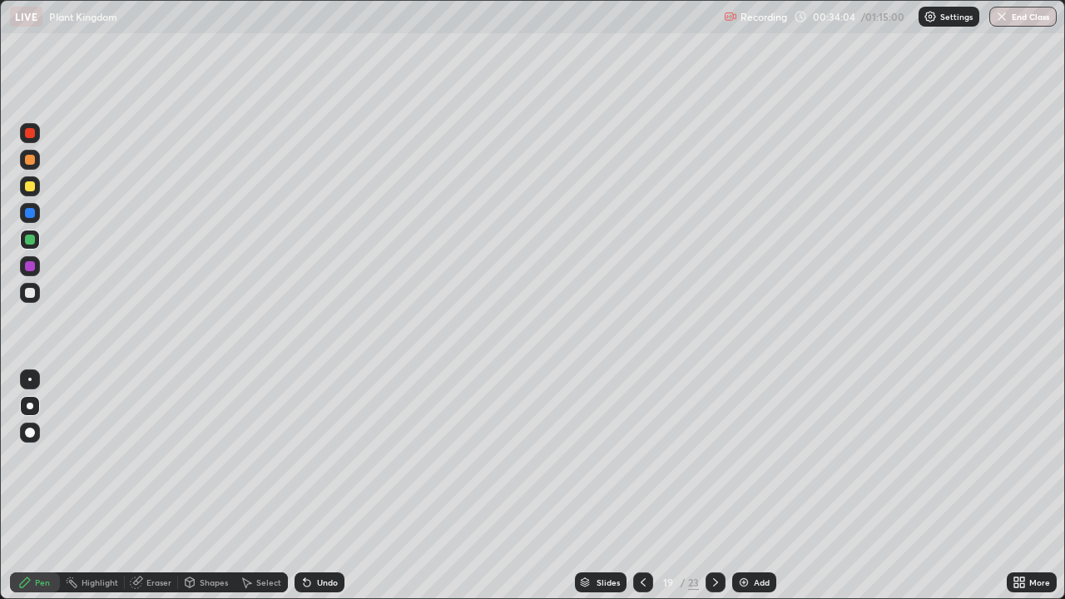
click at [311, 458] on icon at bounding box center [306, 582] width 13 height 13
click at [313, 458] on div "Undo" at bounding box center [320, 583] width 50 height 20
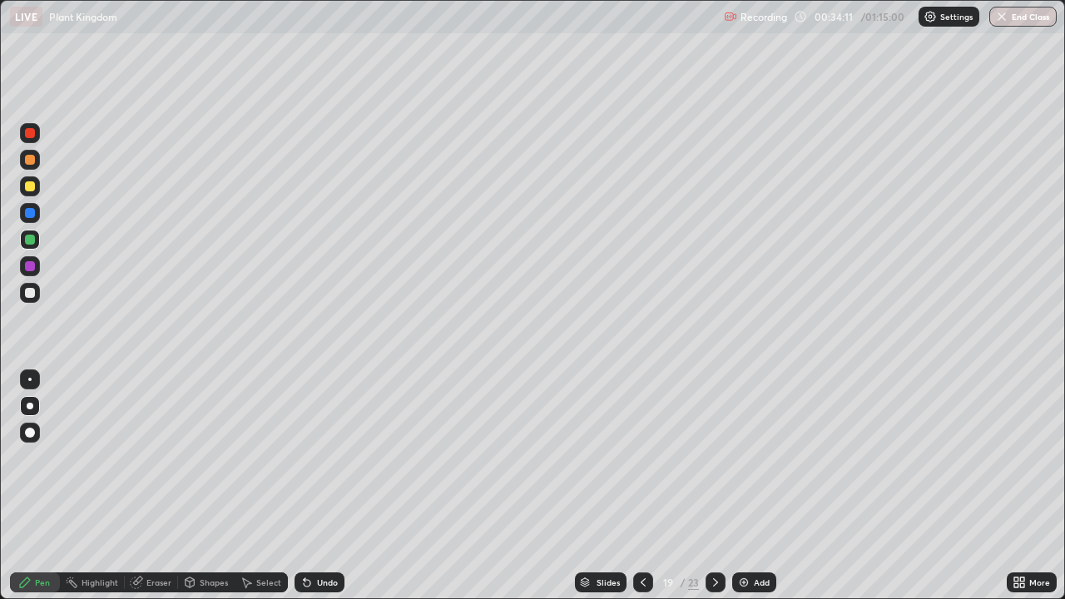
click at [31, 240] on div at bounding box center [30, 240] width 10 height 10
click at [32, 266] on div at bounding box center [30, 266] width 10 height 10
click at [29, 291] on div at bounding box center [30, 293] width 10 height 10
click at [27, 238] on div at bounding box center [30, 240] width 10 height 10
click at [29, 267] on div at bounding box center [30, 266] width 10 height 10
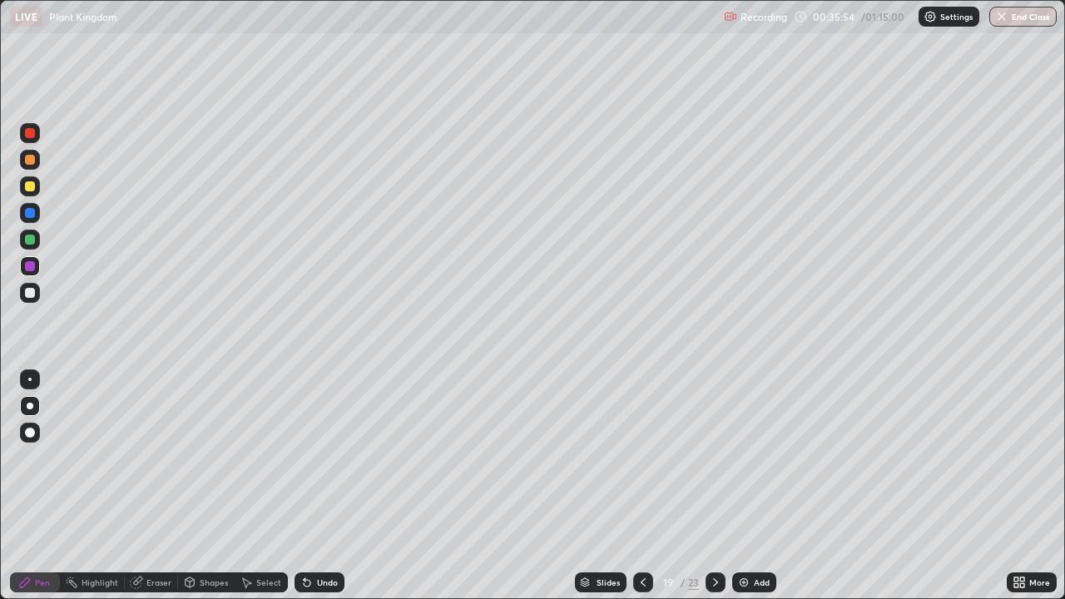
click at [320, 458] on div "Undo" at bounding box center [327, 582] width 21 height 8
click at [317, 458] on div "Undo" at bounding box center [327, 582] width 21 height 8
click at [30, 241] on div at bounding box center [30, 240] width 10 height 10
click at [26, 295] on div at bounding box center [30, 293] width 10 height 10
click at [32, 267] on div at bounding box center [30, 266] width 10 height 10
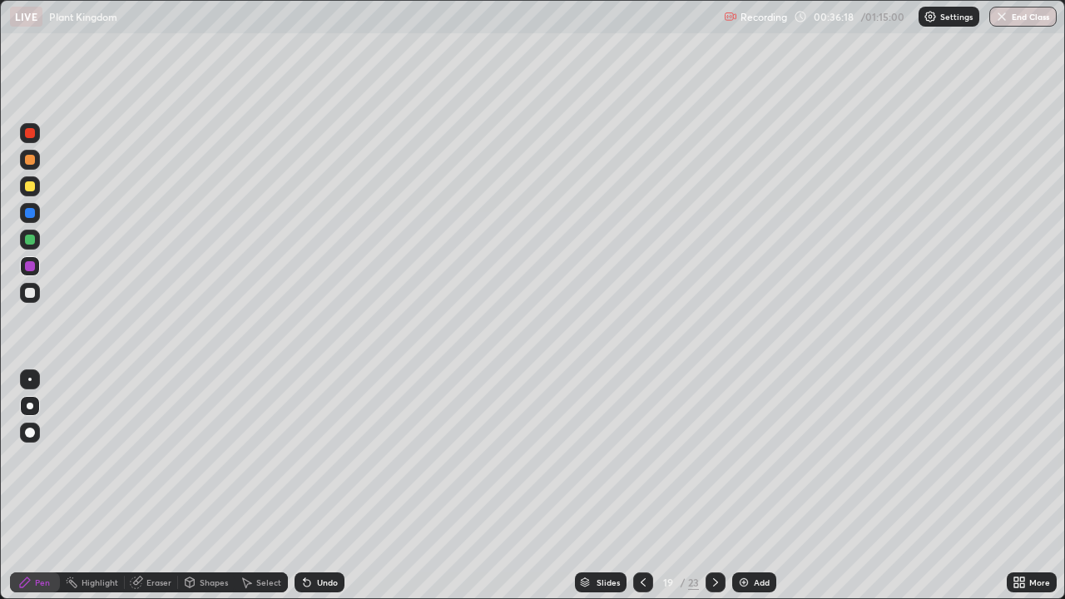
click at [304, 458] on icon at bounding box center [305, 579] width 2 height 2
click at [310, 458] on icon at bounding box center [306, 582] width 13 height 13
click at [311, 458] on div "Undo" at bounding box center [320, 583] width 50 height 20
click at [318, 458] on div "Undo" at bounding box center [327, 582] width 21 height 8
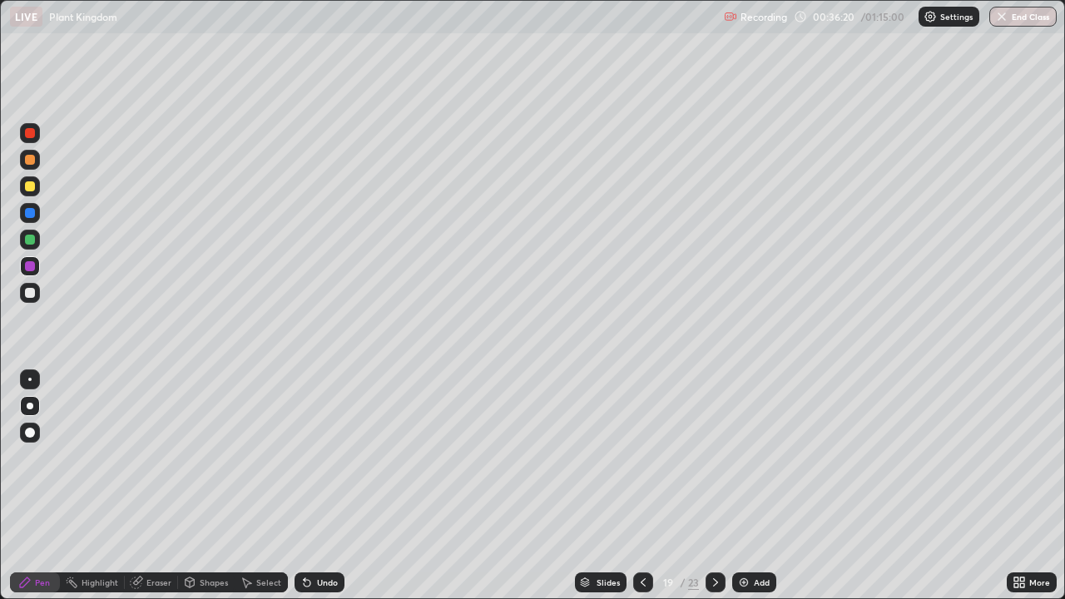
click at [320, 458] on div "Undo" at bounding box center [327, 582] width 21 height 8
click at [318, 458] on div "Undo" at bounding box center [327, 582] width 21 height 8
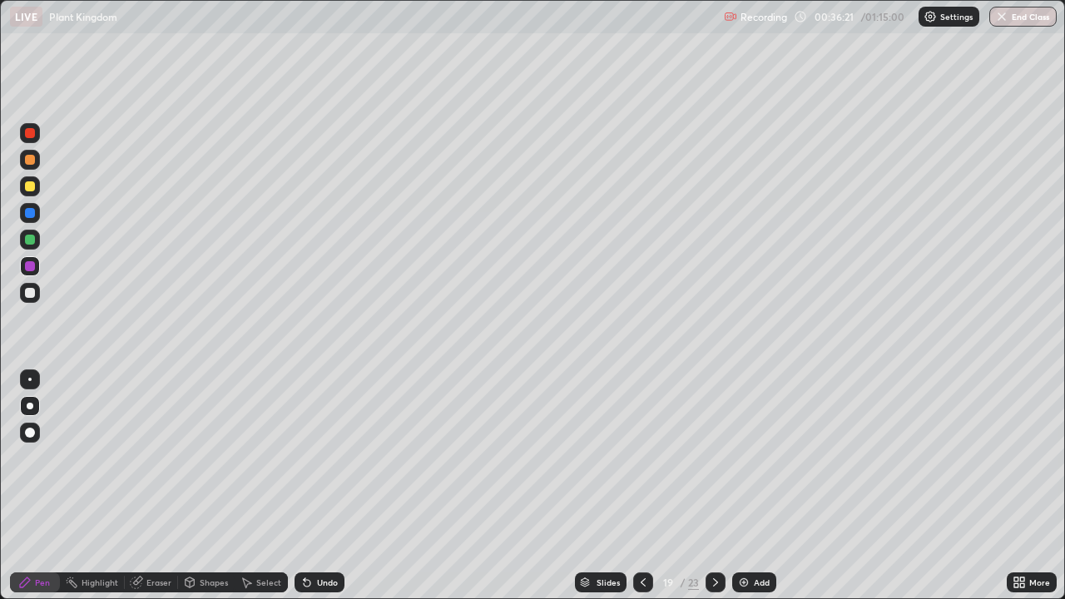
click at [319, 458] on div "Undo" at bounding box center [327, 582] width 21 height 8
click at [27, 241] on div at bounding box center [30, 240] width 10 height 10
click at [32, 270] on div at bounding box center [30, 266] width 10 height 10
click at [25, 293] on div at bounding box center [30, 293] width 10 height 10
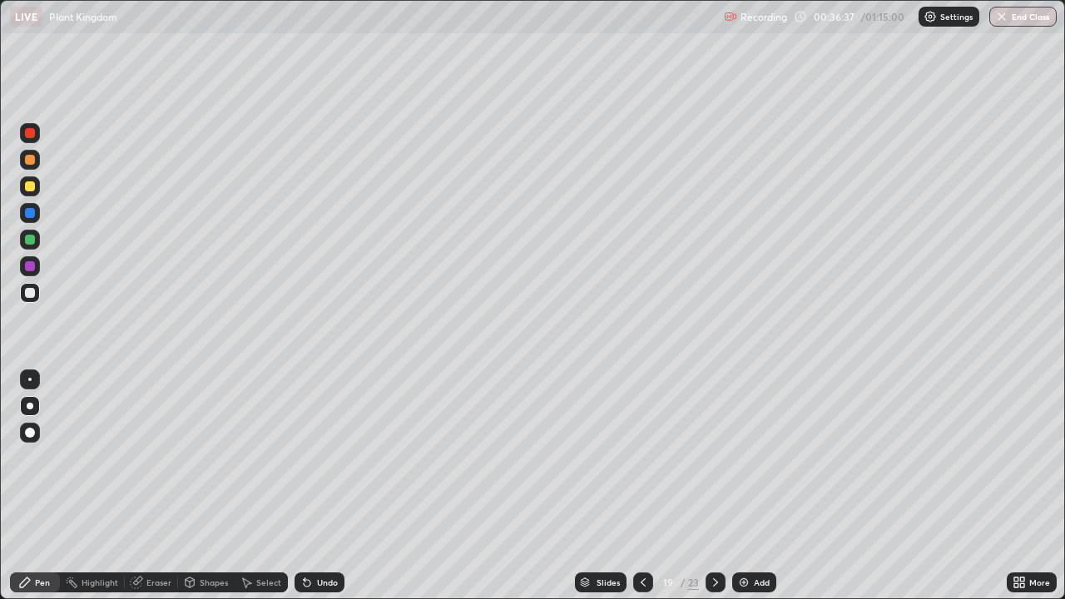
click at [317, 458] on div "Undo" at bounding box center [327, 582] width 21 height 8
click at [27, 271] on div at bounding box center [30, 266] width 20 height 20
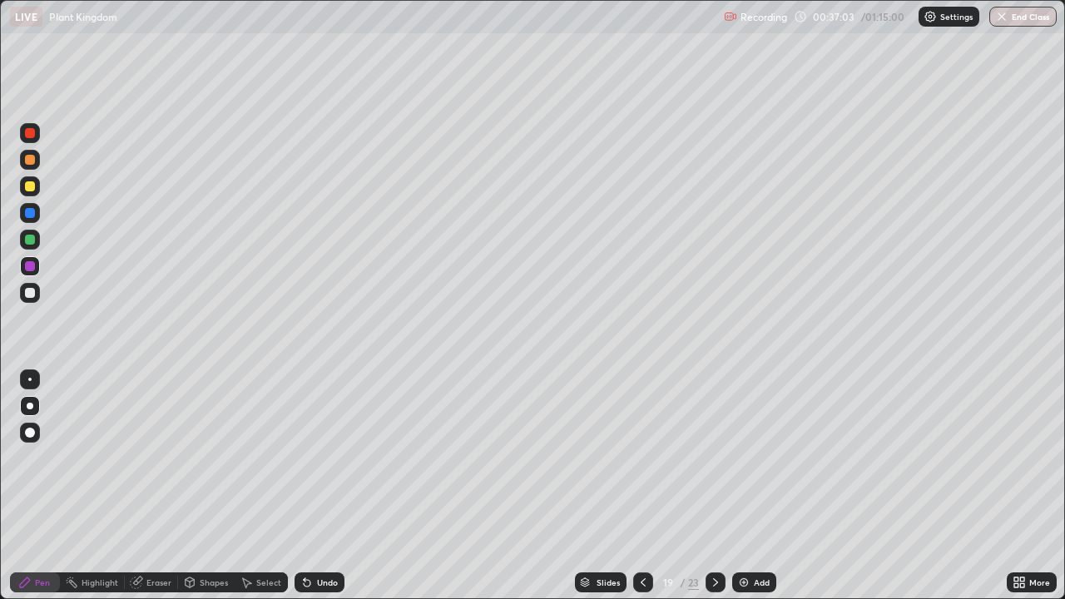
click at [32, 293] on div at bounding box center [30, 293] width 10 height 10
click at [29, 219] on div at bounding box center [30, 213] width 20 height 20
click at [32, 285] on div at bounding box center [30, 293] width 20 height 20
click at [31, 266] on div at bounding box center [30, 266] width 10 height 10
click at [32, 294] on div at bounding box center [30, 293] width 10 height 10
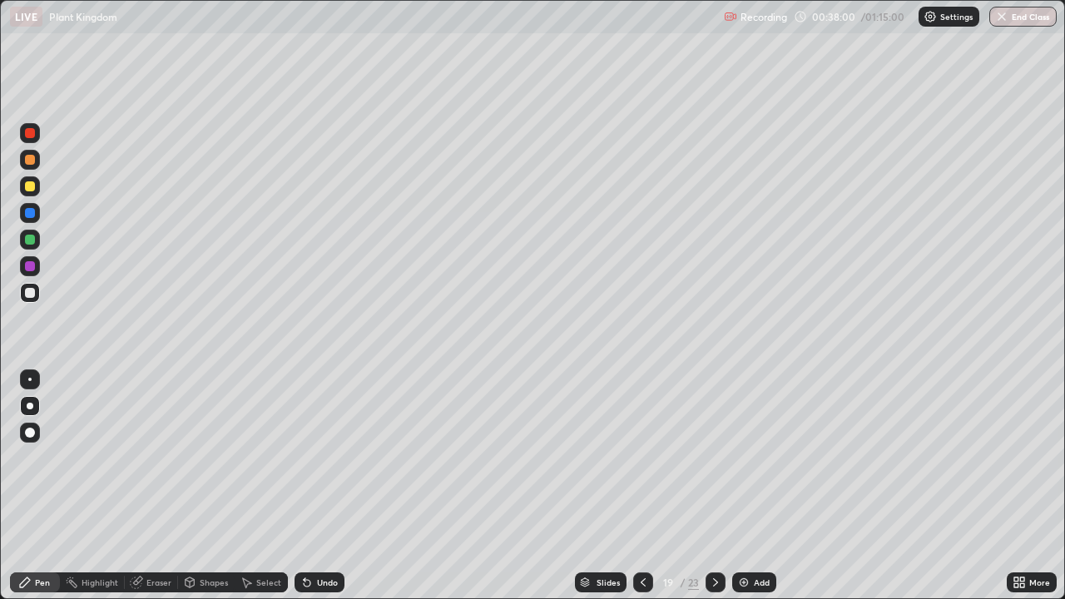
click at [31, 240] on div at bounding box center [30, 240] width 10 height 10
click at [29, 294] on div at bounding box center [30, 293] width 10 height 10
click at [32, 211] on div at bounding box center [30, 213] width 10 height 10
click at [321, 458] on div "Undo" at bounding box center [327, 582] width 21 height 8
click at [319, 458] on div "Undo" at bounding box center [327, 582] width 21 height 8
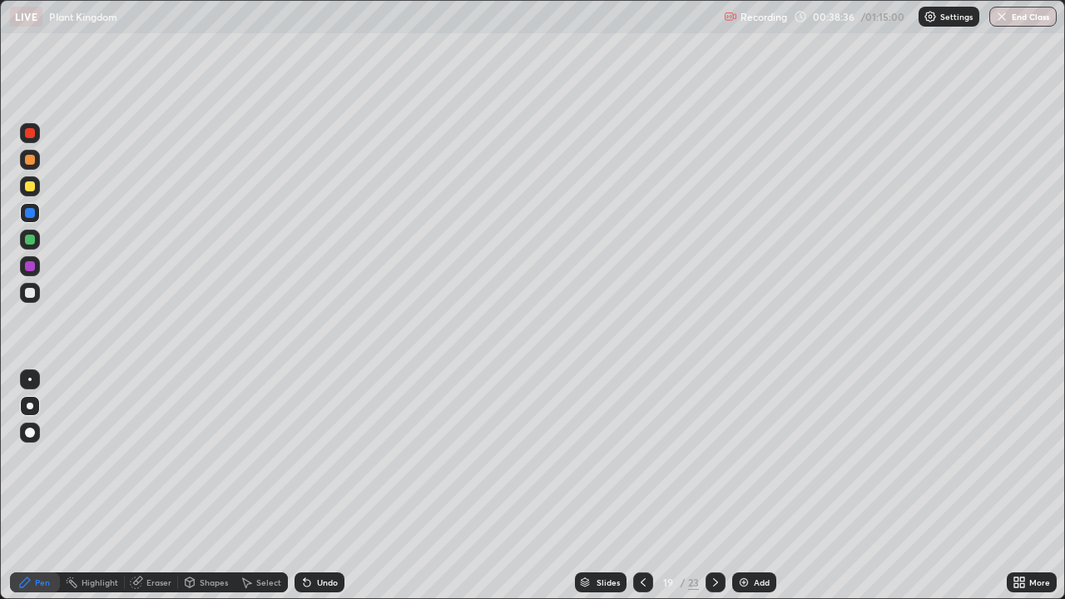
click at [319, 458] on div "Undo" at bounding box center [327, 582] width 21 height 8
click at [28, 292] on div at bounding box center [30, 293] width 10 height 10
click at [32, 242] on div at bounding box center [30, 240] width 10 height 10
click at [30, 166] on div at bounding box center [30, 160] width 20 height 20
click at [32, 239] on div at bounding box center [30, 240] width 10 height 10
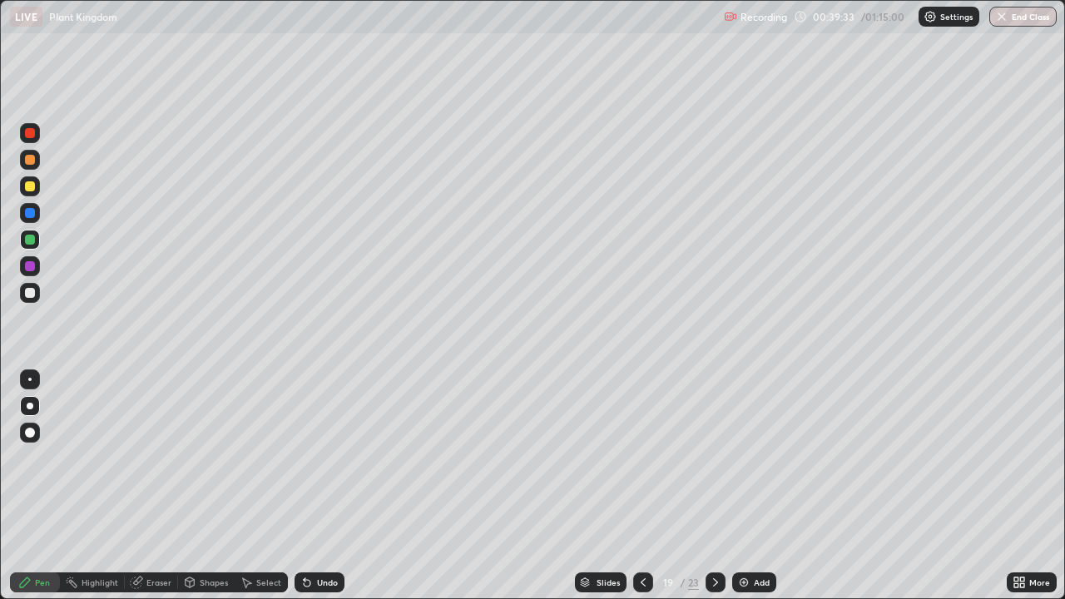
click at [30, 179] on div at bounding box center [30, 186] width 20 height 20
click at [317, 458] on div "Undo" at bounding box center [320, 583] width 50 height 20
click at [31, 162] on div at bounding box center [30, 160] width 10 height 10
click at [32, 239] on div at bounding box center [30, 240] width 10 height 10
click at [31, 156] on div at bounding box center [30, 160] width 10 height 10
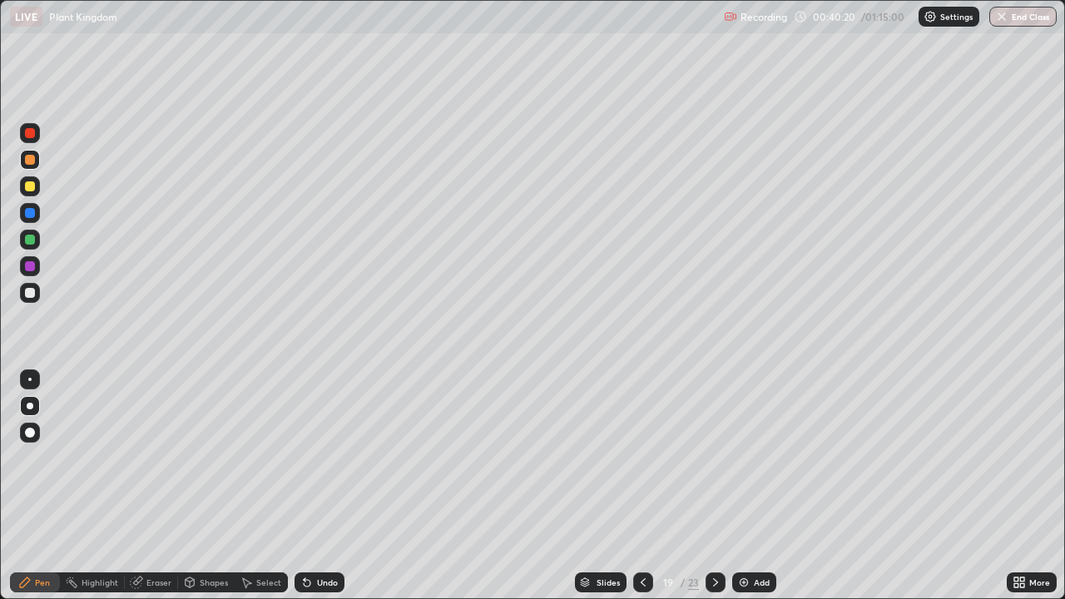
click at [32, 241] on div at bounding box center [30, 240] width 10 height 10
click at [32, 296] on div at bounding box center [30, 293] width 10 height 10
click at [29, 216] on div at bounding box center [30, 213] width 10 height 10
click at [31, 244] on div at bounding box center [30, 240] width 10 height 10
click at [328, 458] on div "Undo" at bounding box center [327, 582] width 21 height 8
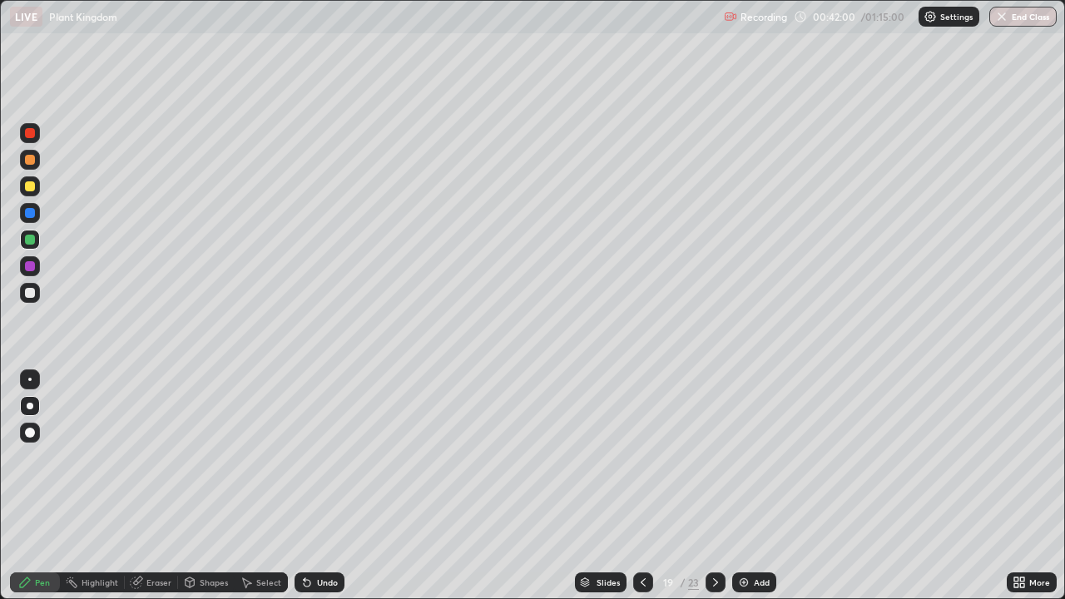
click at [323, 458] on div "Undo" at bounding box center [327, 582] width 21 height 8
click at [320, 458] on div "Undo" at bounding box center [327, 582] width 21 height 8
click at [318, 458] on div "Undo" at bounding box center [327, 582] width 21 height 8
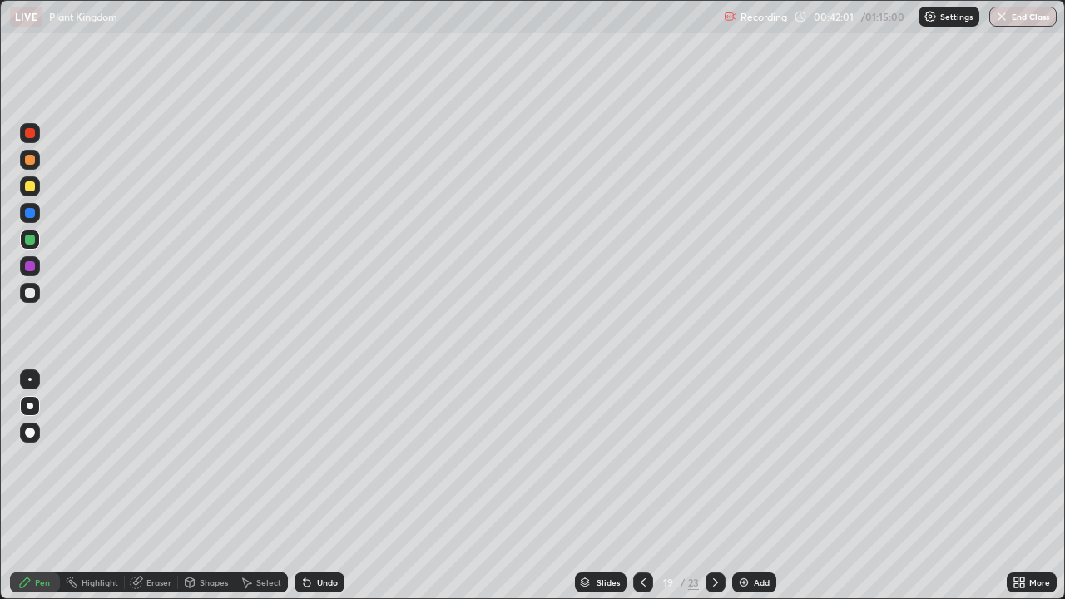
click at [314, 458] on div "Undo" at bounding box center [320, 583] width 50 height 20
click at [312, 458] on div "Undo" at bounding box center [320, 583] width 50 height 20
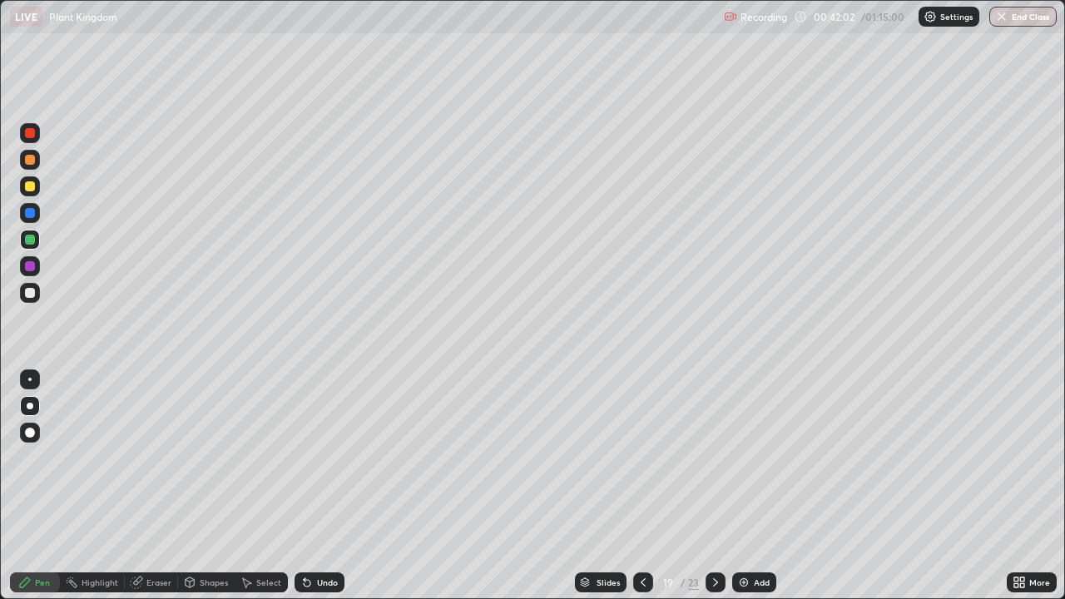
click at [312, 458] on div "Undo" at bounding box center [320, 583] width 50 height 20
click at [316, 458] on div "Undo" at bounding box center [320, 583] width 50 height 20
click at [315, 458] on div "Undo" at bounding box center [320, 583] width 50 height 20
click at [313, 458] on div "Undo" at bounding box center [320, 583] width 50 height 20
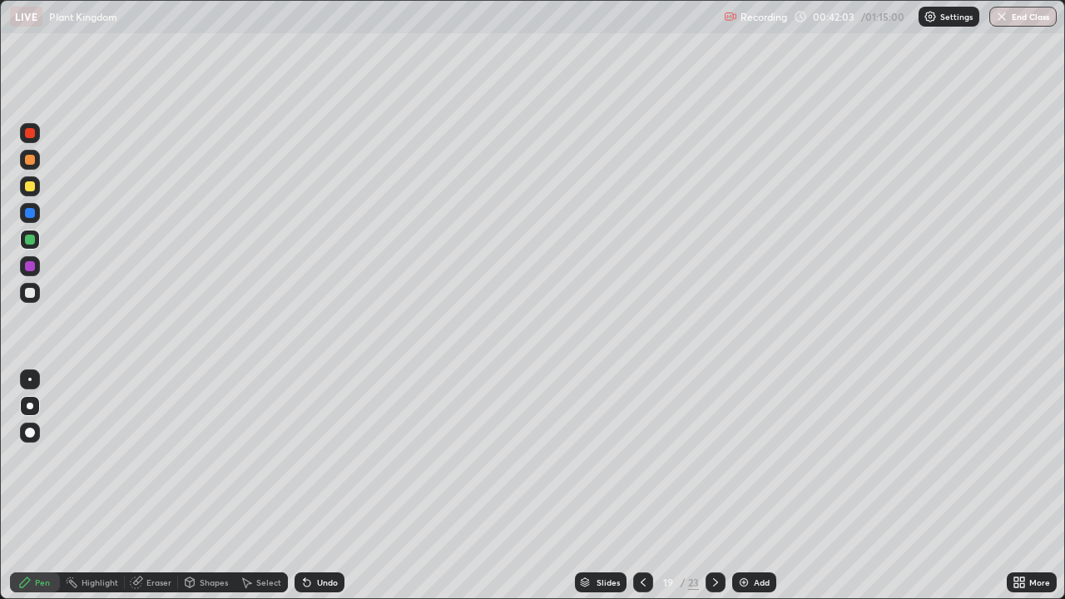
click at [315, 458] on div "Undo" at bounding box center [320, 583] width 50 height 20
click at [319, 458] on div "Undo" at bounding box center [320, 583] width 50 height 20
click at [318, 458] on div "Undo" at bounding box center [327, 582] width 21 height 8
click at [319, 458] on div "Undo" at bounding box center [327, 582] width 21 height 8
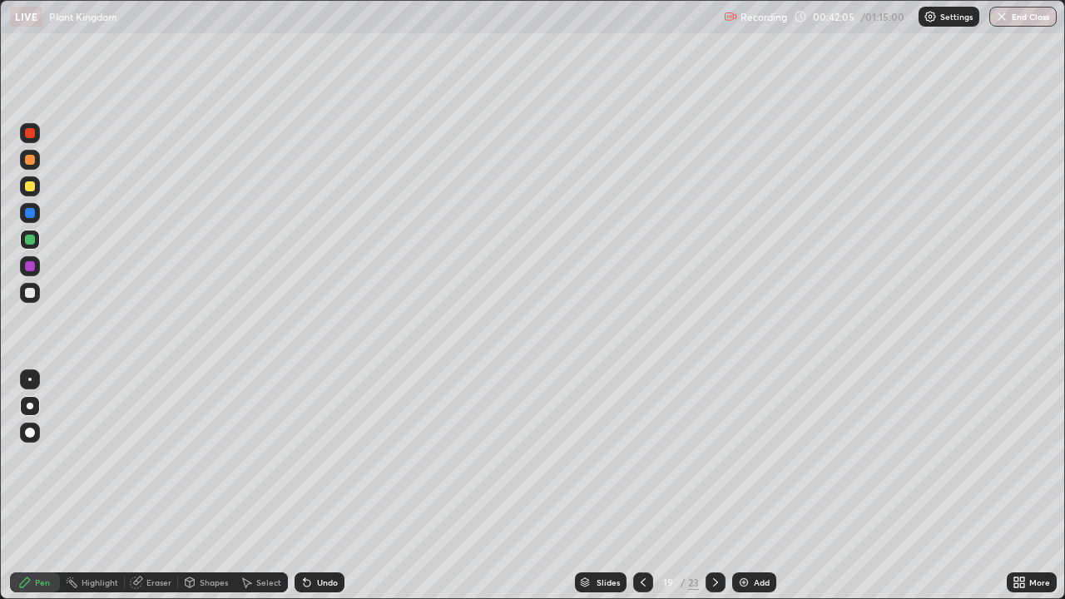
click at [317, 458] on div "Undo" at bounding box center [327, 582] width 21 height 8
click at [36, 294] on div at bounding box center [30, 293] width 20 height 20
click at [29, 242] on div at bounding box center [30, 240] width 10 height 10
click at [30, 214] on div at bounding box center [30, 213] width 10 height 10
click at [32, 300] on div at bounding box center [30, 293] width 20 height 20
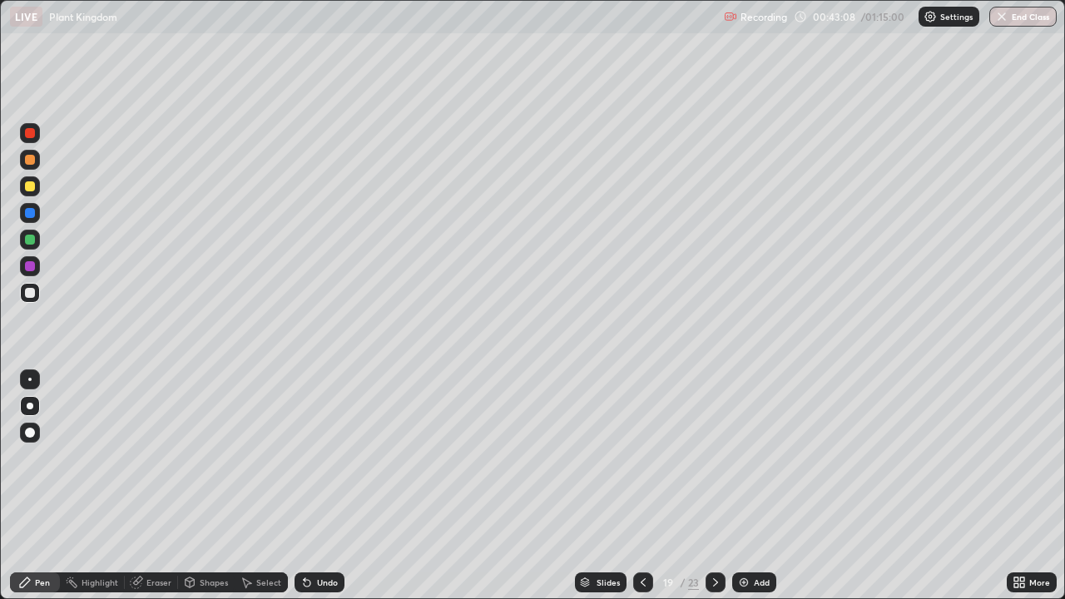
click at [36, 242] on div at bounding box center [30, 240] width 20 height 20
click at [31, 289] on div at bounding box center [30, 293] width 10 height 10
click at [321, 458] on div "Undo" at bounding box center [327, 582] width 21 height 8
click at [325, 458] on div "Undo" at bounding box center [327, 582] width 21 height 8
click at [324, 458] on div "Undo" at bounding box center [327, 582] width 21 height 8
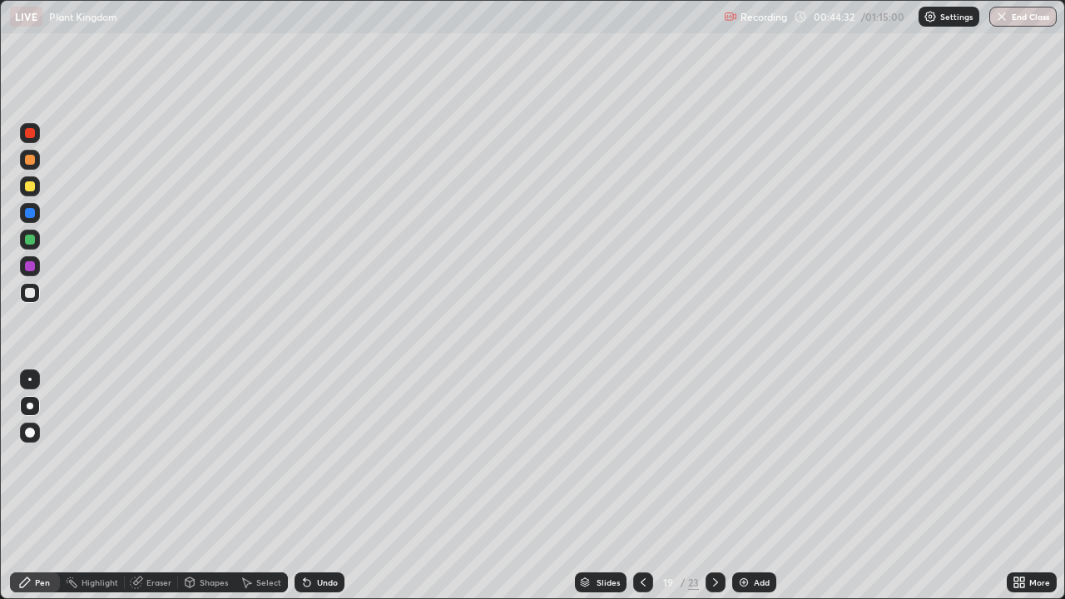
click at [38, 163] on div at bounding box center [30, 160] width 20 height 20
click at [30, 193] on div at bounding box center [30, 186] width 20 height 20
click at [30, 221] on div at bounding box center [30, 213] width 20 height 20
click at [756, 458] on div "Add" at bounding box center [762, 582] width 16 height 8
click at [642, 458] on icon at bounding box center [643, 582] width 13 height 13
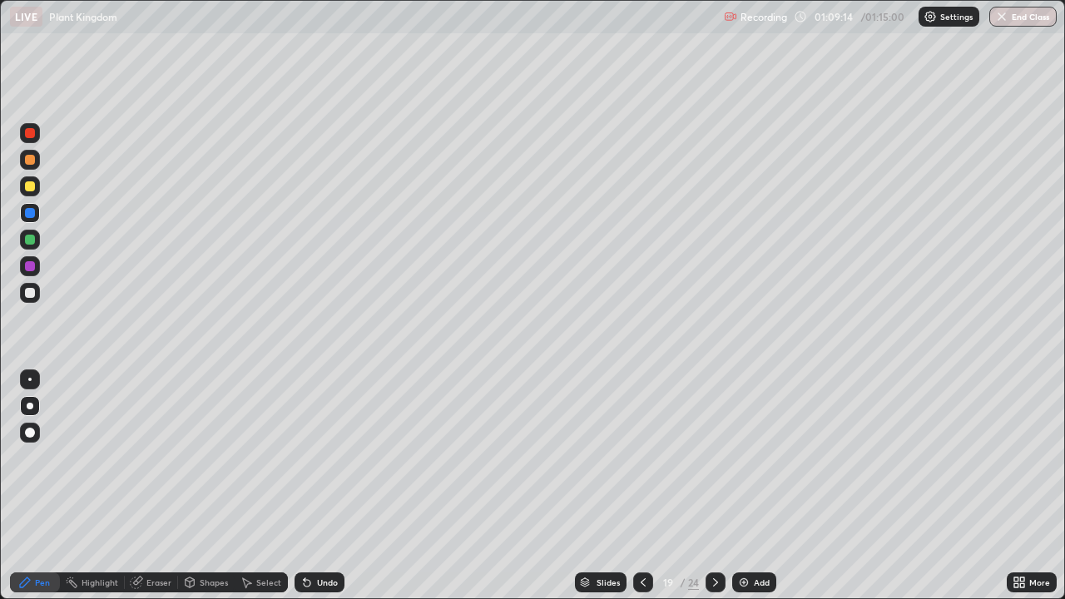
click at [1030, 22] on button "End Class" at bounding box center [1023, 17] width 67 height 20
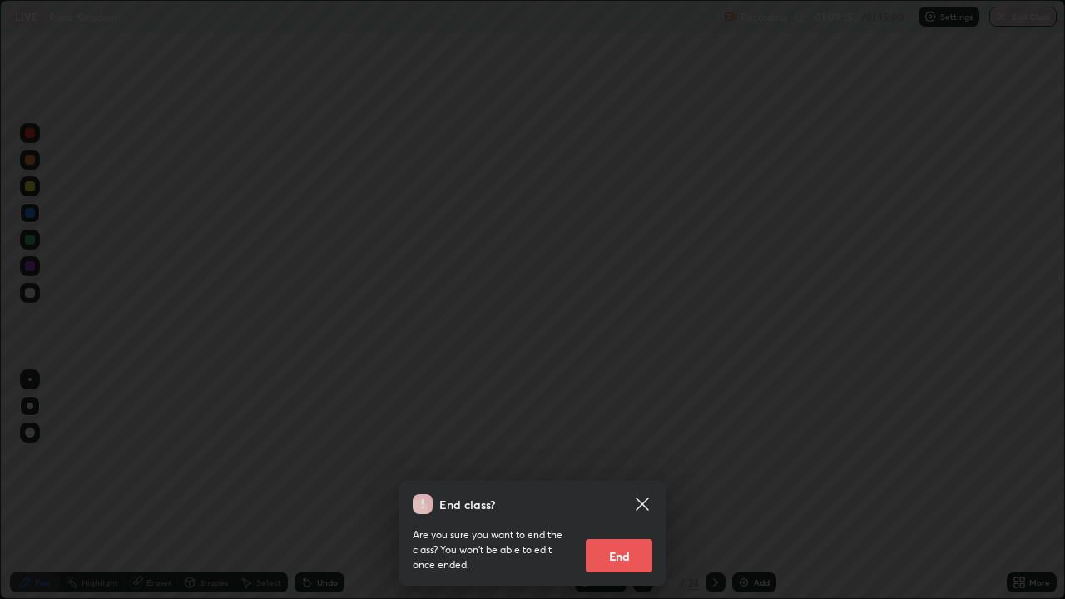
click at [607, 458] on button "End" at bounding box center [619, 555] width 67 height 33
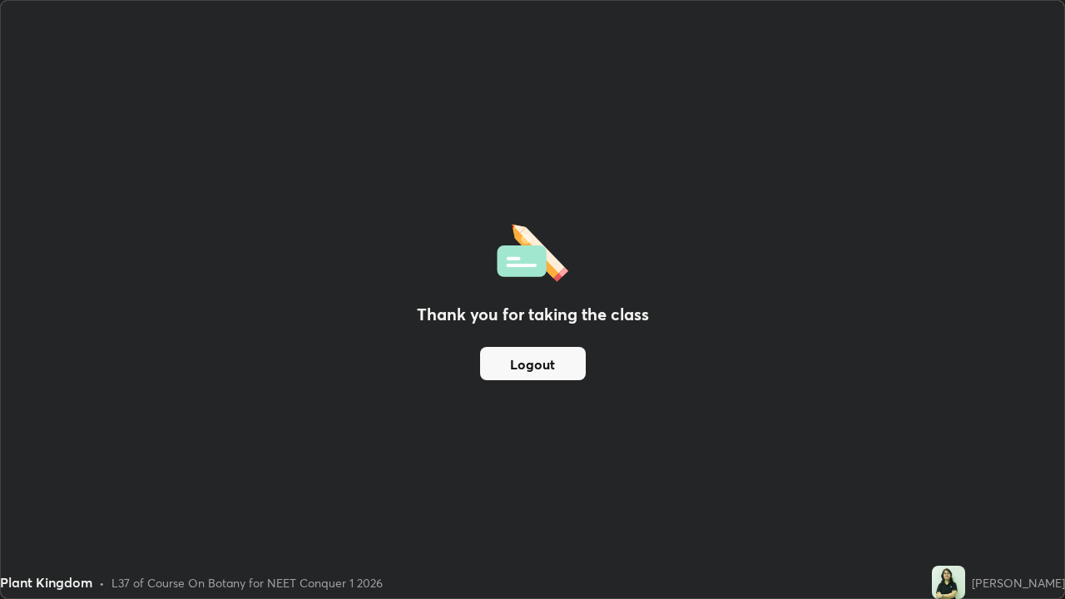
click at [533, 367] on button "Logout" at bounding box center [533, 363] width 106 height 33
click at [526, 362] on button "Logout" at bounding box center [533, 363] width 106 height 33
click at [516, 364] on button "Logout" at bounding box center [533, 363] width 106 height 33
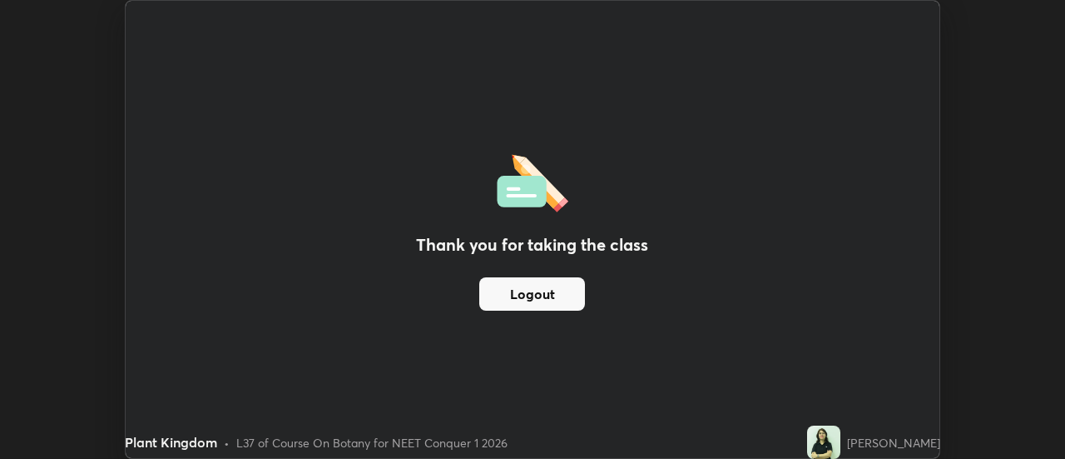
scroll to position [82777, 82171]
